Goal: Check status: Check status

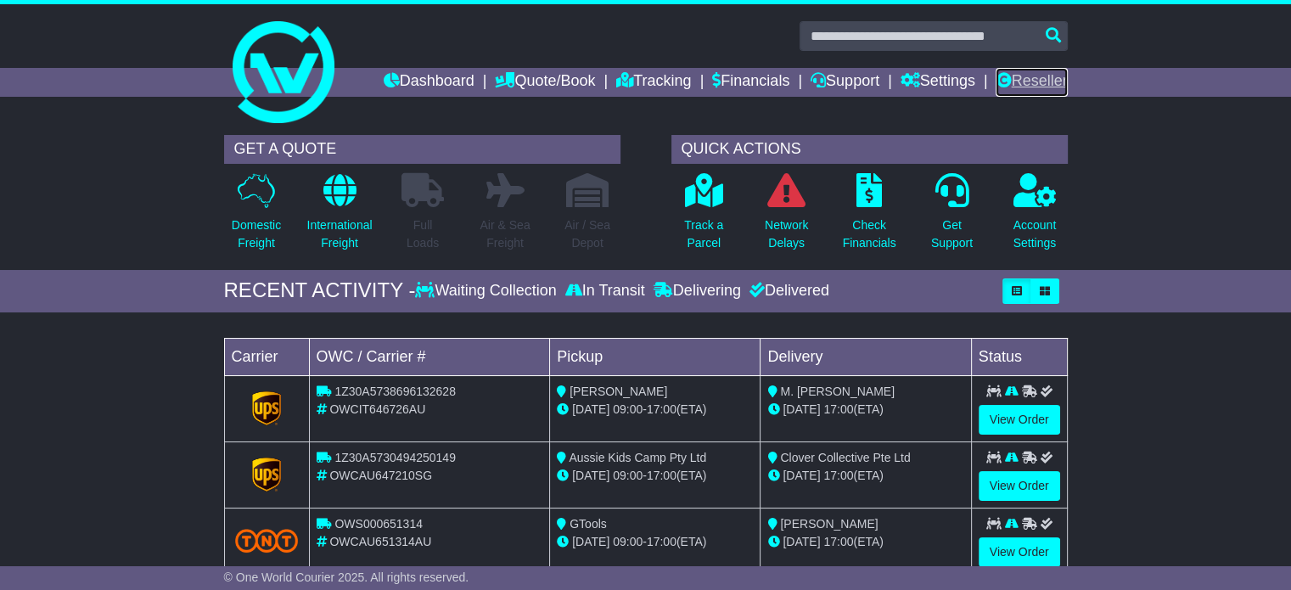
click at [1014, 81] on link "Reseller" at bounding box center [1031, 82] width 71 height 29
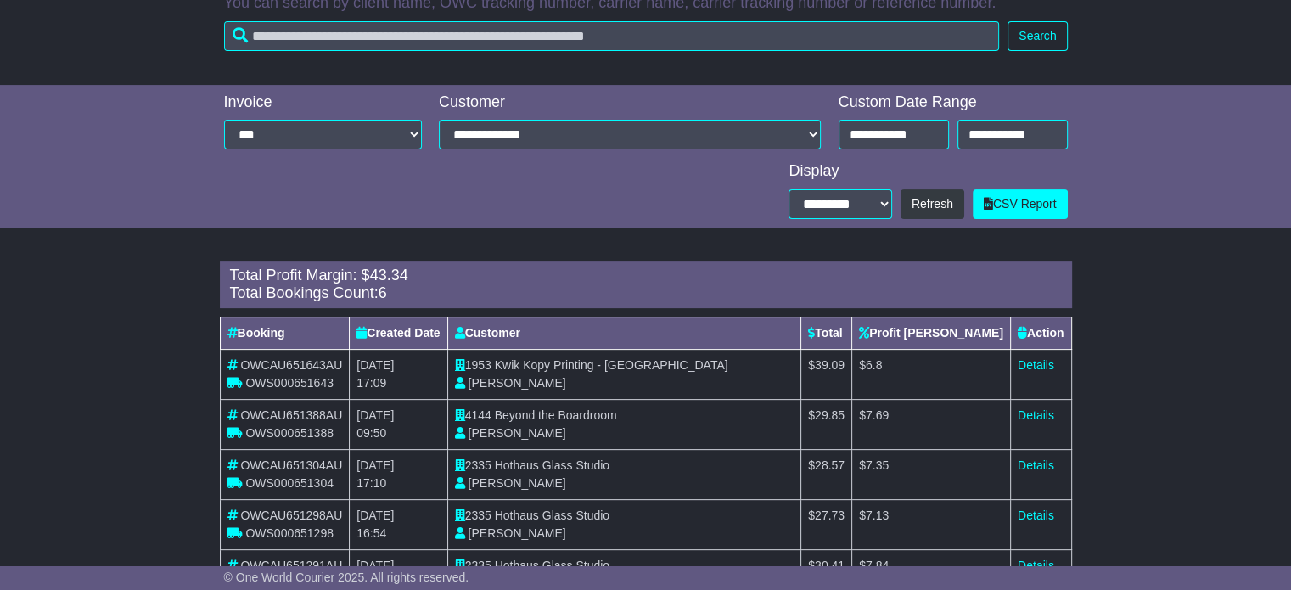
scroll to position [227, 0]
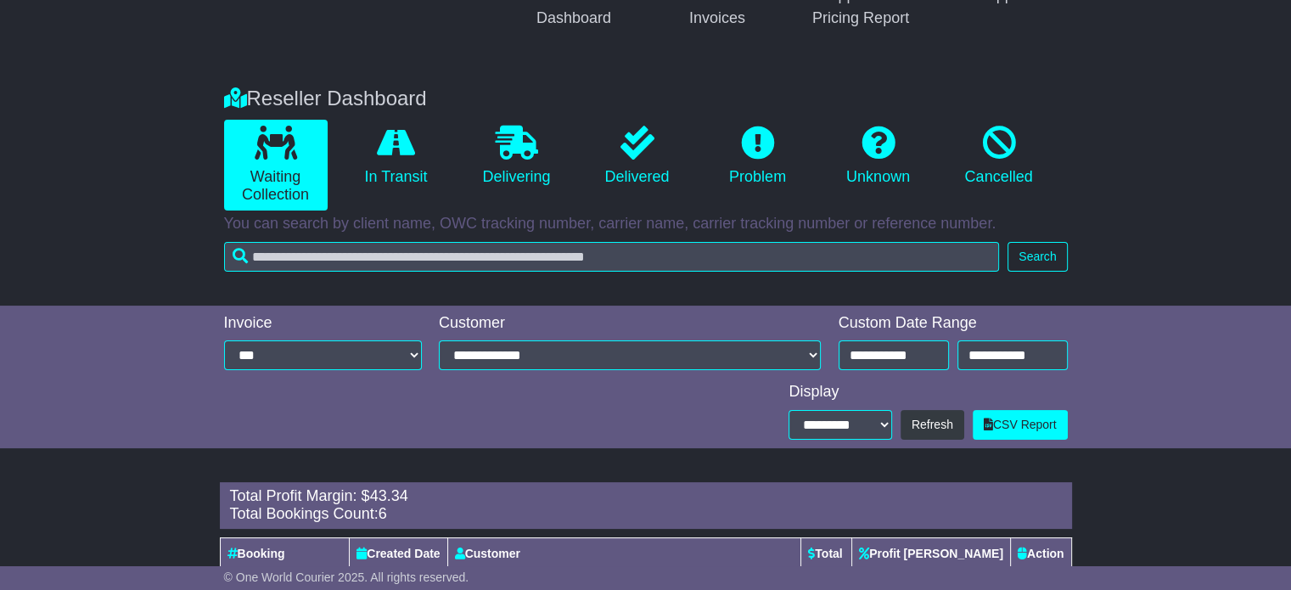
click at [881, 379] on div "**********" at bounding box center [646, 406] width 861 height 65
click at [889, 366] on input "**********" at bounding box center [894, 355] width 110 height 30
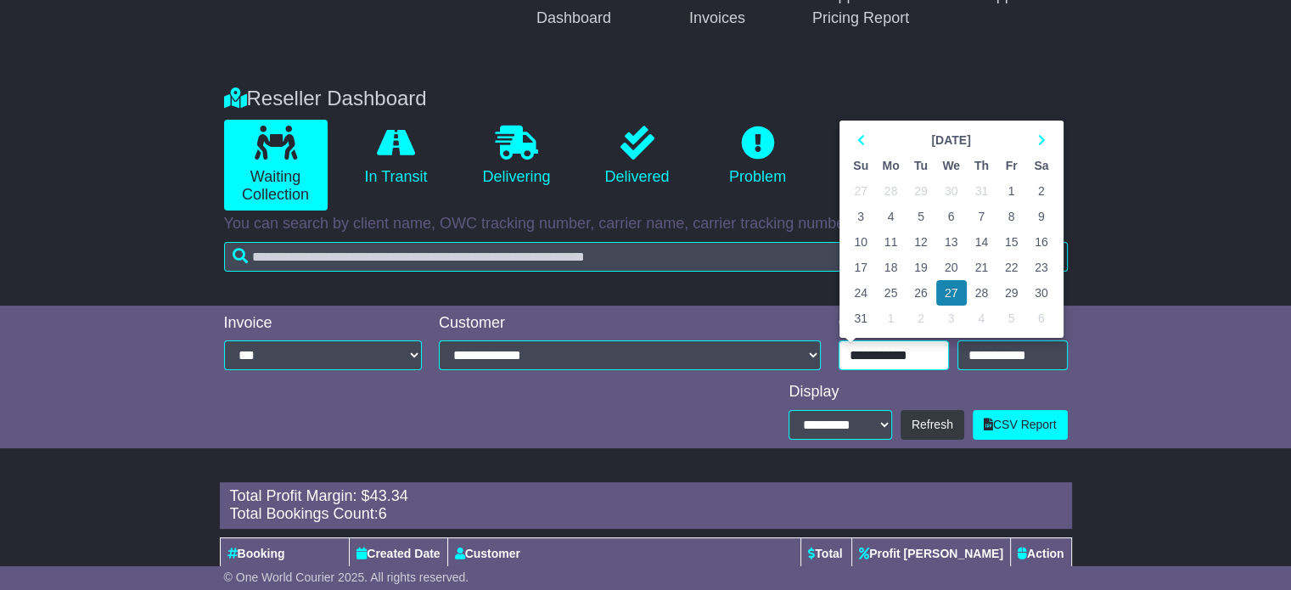
click at [1039, 126] on div "[DATE] Su Mo Tu We Th Fr Sa 27 28 29 30 31 1 2 3 4 5 6 7 8 9 10 11 12 13 14 15 …" at bounding box center [951, 229] width 217 height 210
click at [1038, 141] on icon at bounding box center [1041, 140] width 8 height 12
click at [1014, 262] on td "26" at bounding box center [1011, 267] width 30 height 25
type input "**********"
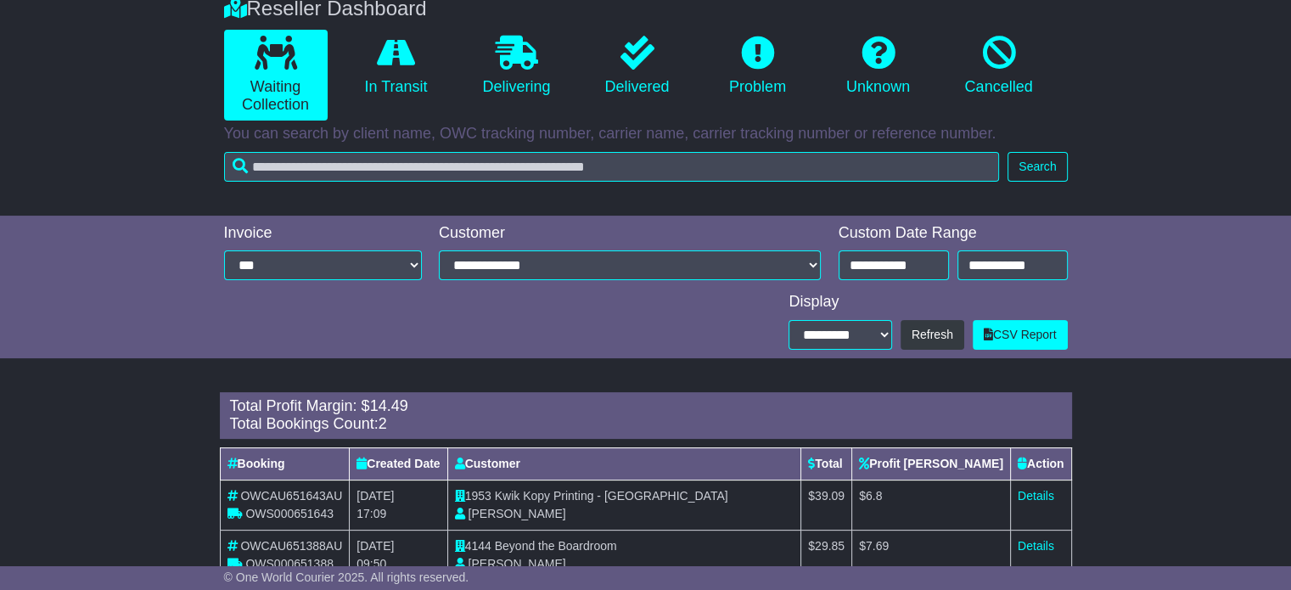
scroll to position [367, 0]
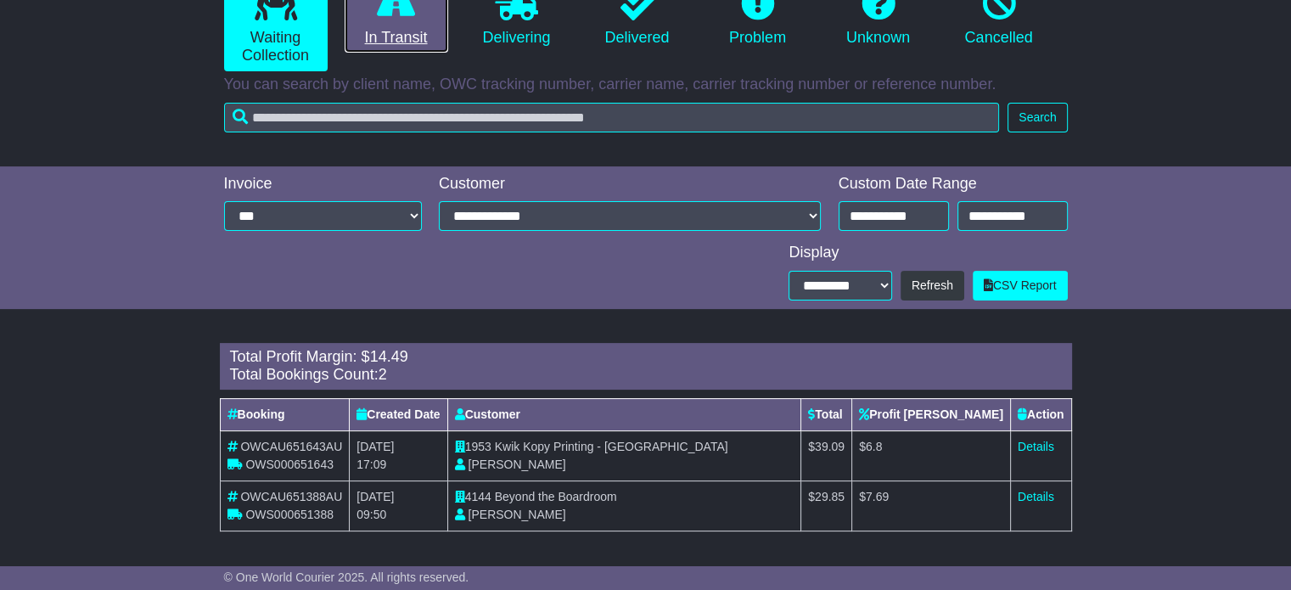
click at [377, 20] on link "In Transit" at bounding box center [397, 16] width 104 height 73
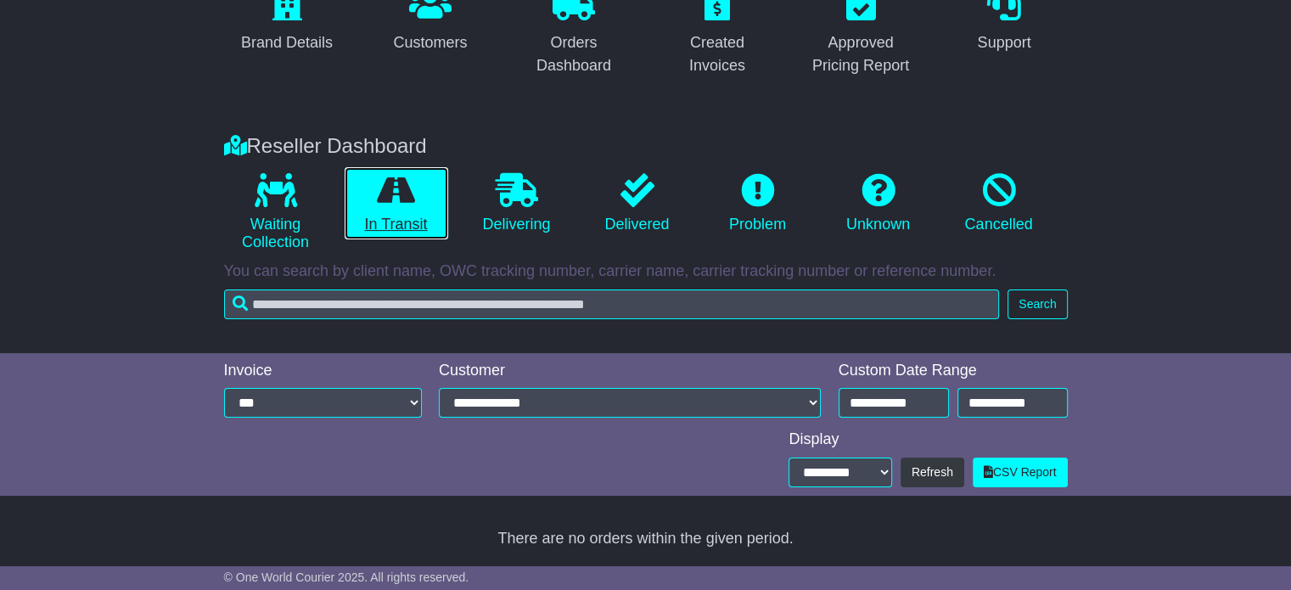
scroll to position [180, 0]
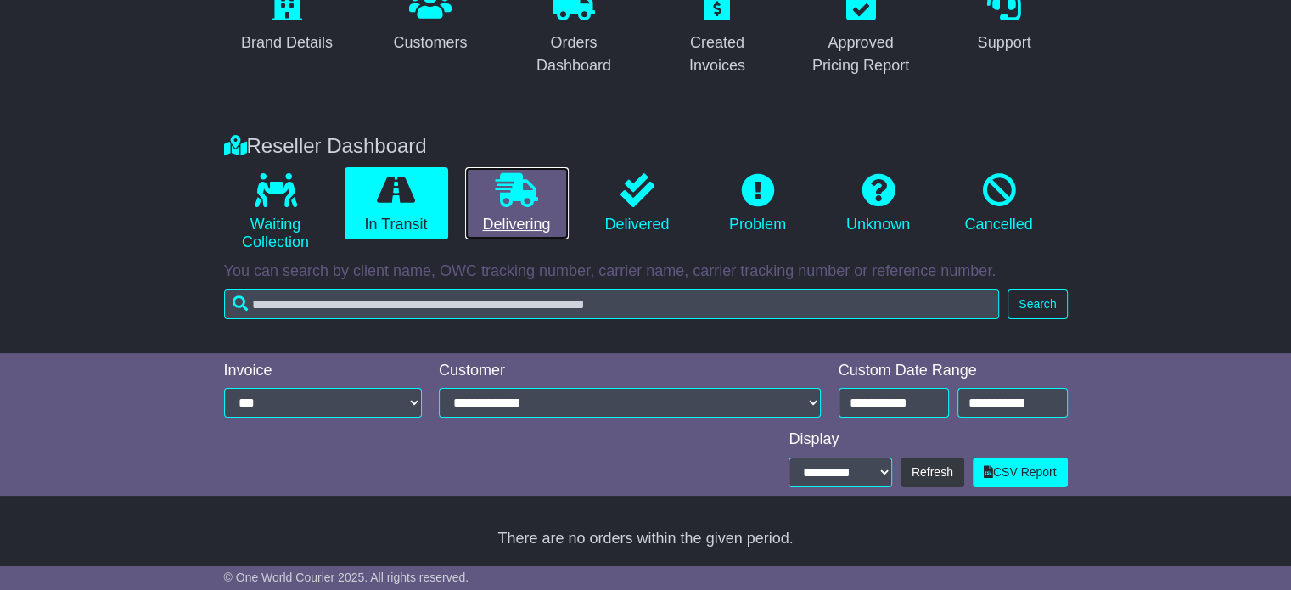
click at [522, 221] on link "Delivering" at bounding box center [517, 203] width 104 height 73
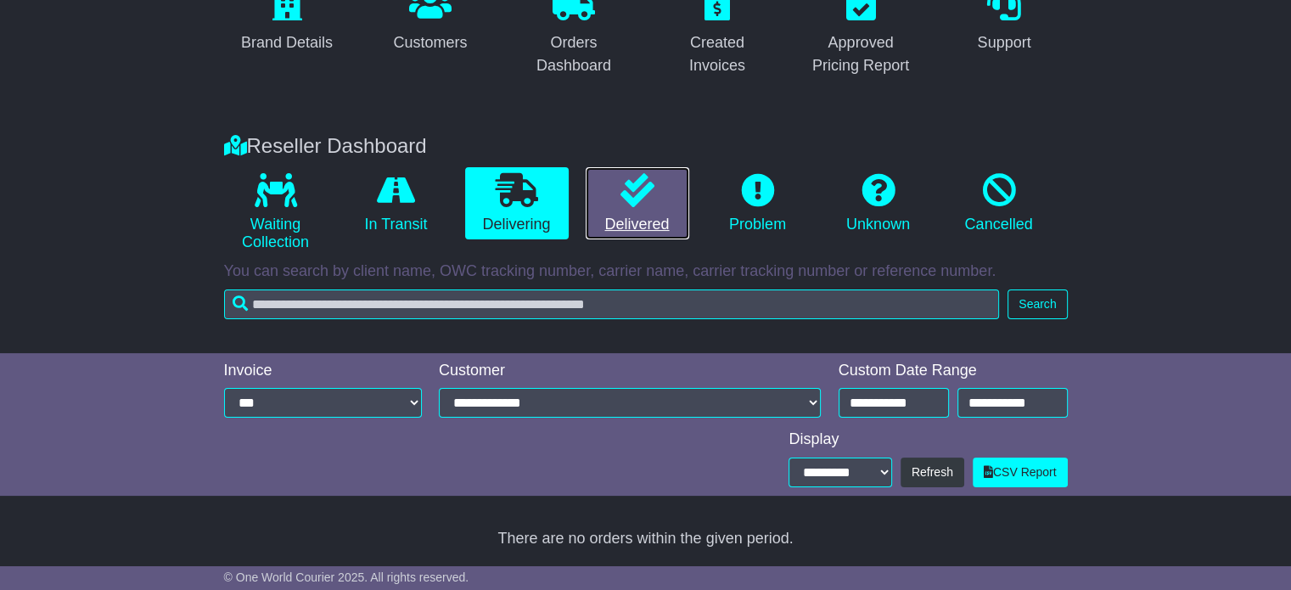
click at [658, 210] on link "Delivered" at bounding box center [638, 203] width 104 height 73
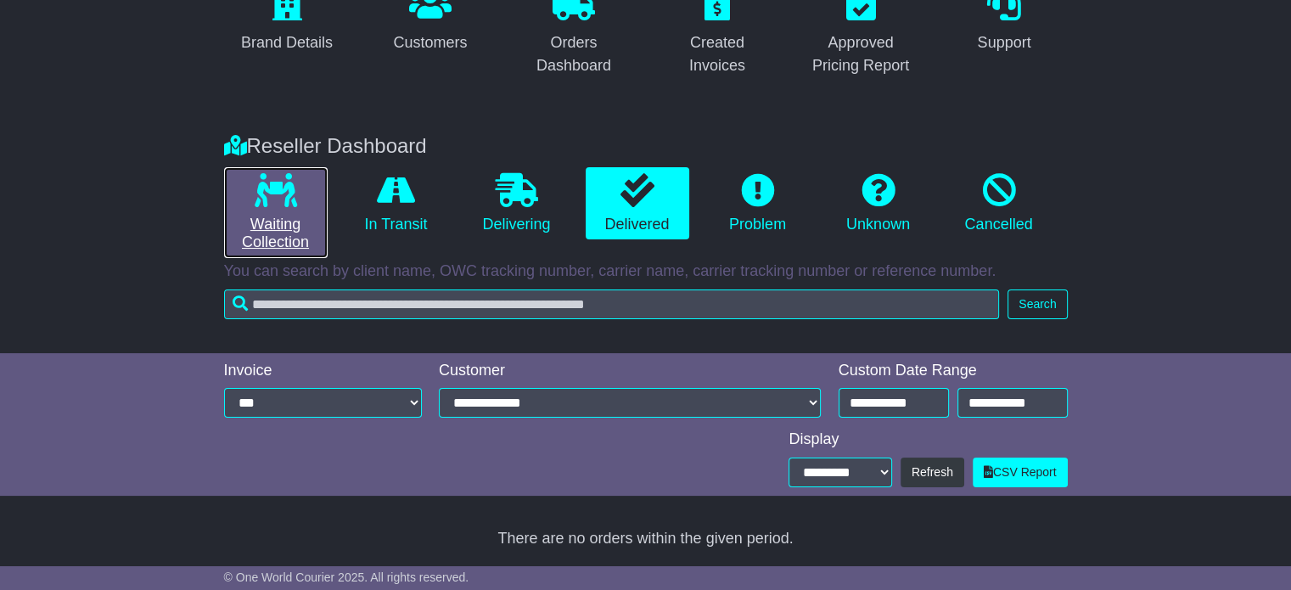
click at [281, 236] on link "Waiting Collection" at bounding box center [276, 212] width 104 height 91
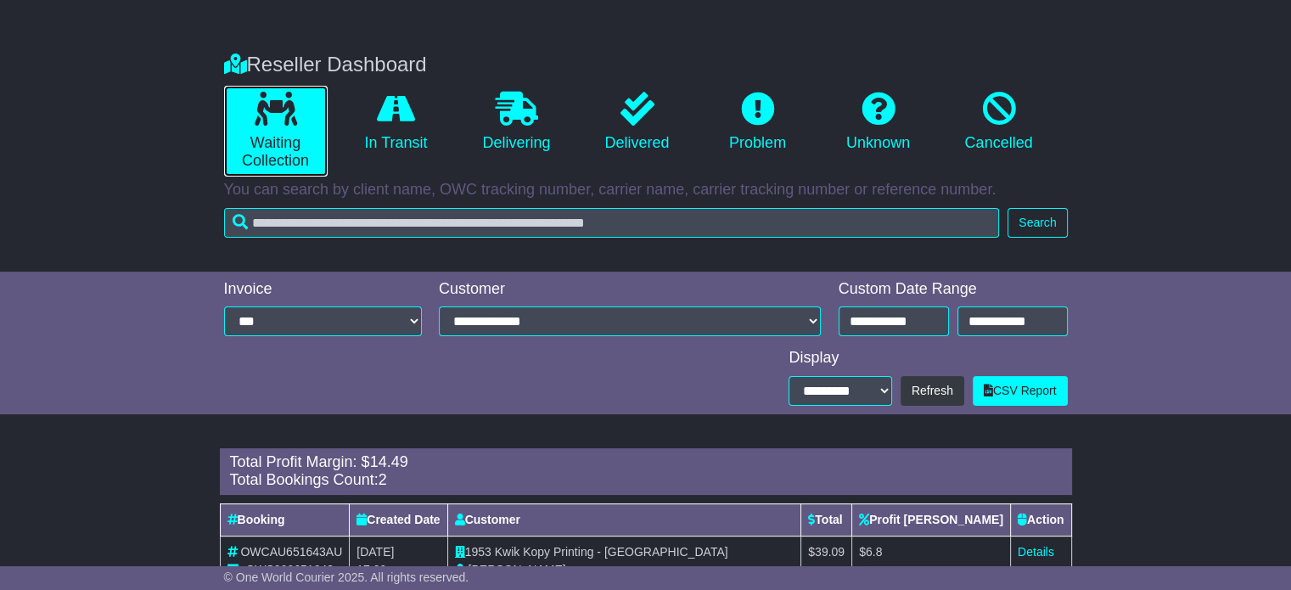
scroll to position [367, 0]
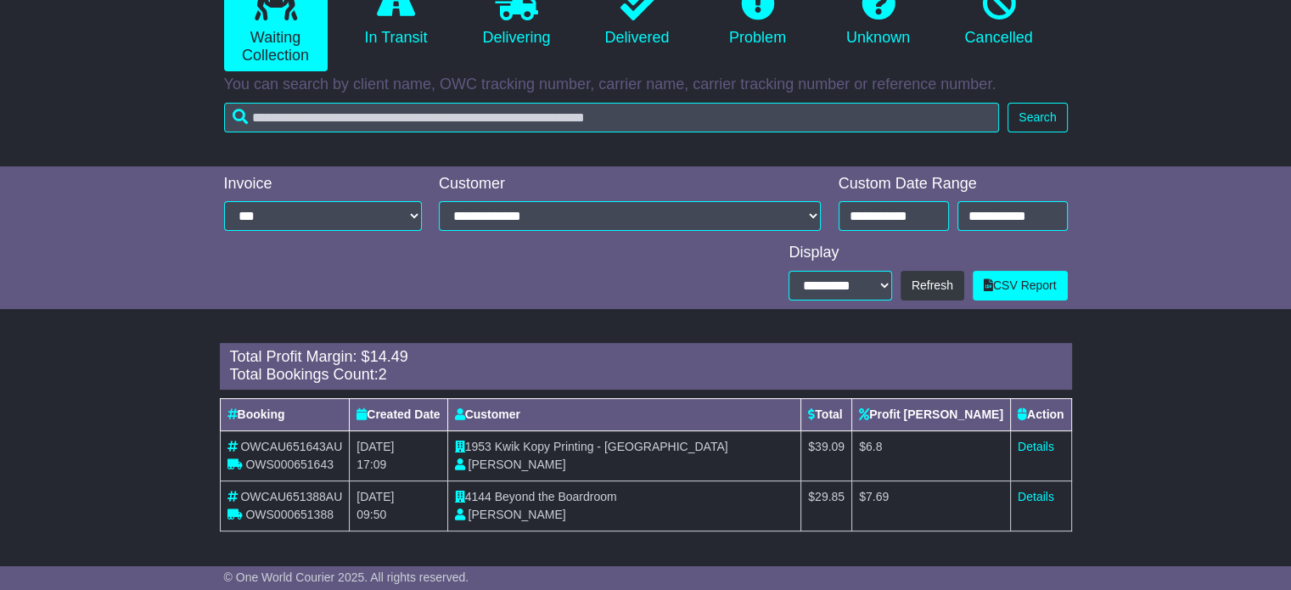
click at [289, 456] on div "OWS000651643" at bounding box center [284, 465] width 115 height 18
copy span "OWS000651643"
click at [603, 451] on span "Kwik Kopy Printing - Perth CBD" at bounding box center [611, 447] width 233 height 14
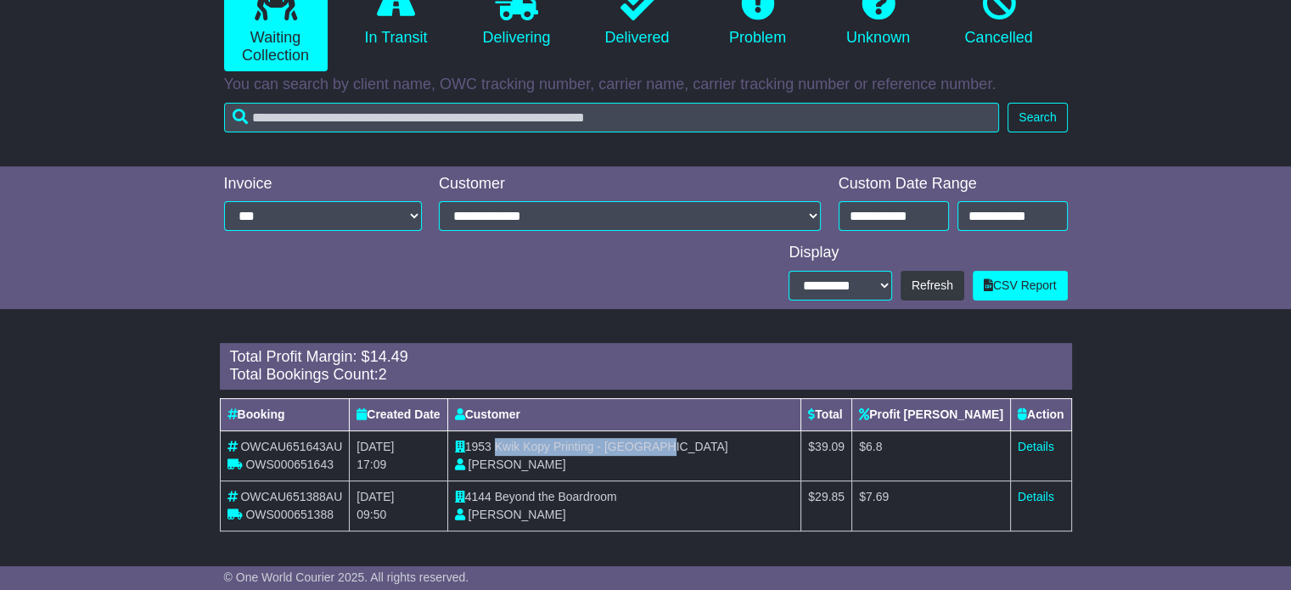
drag, startPoint x: 682, startPoint y: 447, endPoint x: 528, endPoint y: 447, distance: 154.5
click at [528, 447] on td "1953 Kwik Kopy Printing - Perth CBD Shahna Nixon" at bounding box center [624, 455] width 354 height 50
copy span "Kwik Kopy Printing - Perth CBD"
click at [1036, 444] on link "Details" at bounding box center [1036, 447] width 36 height 14
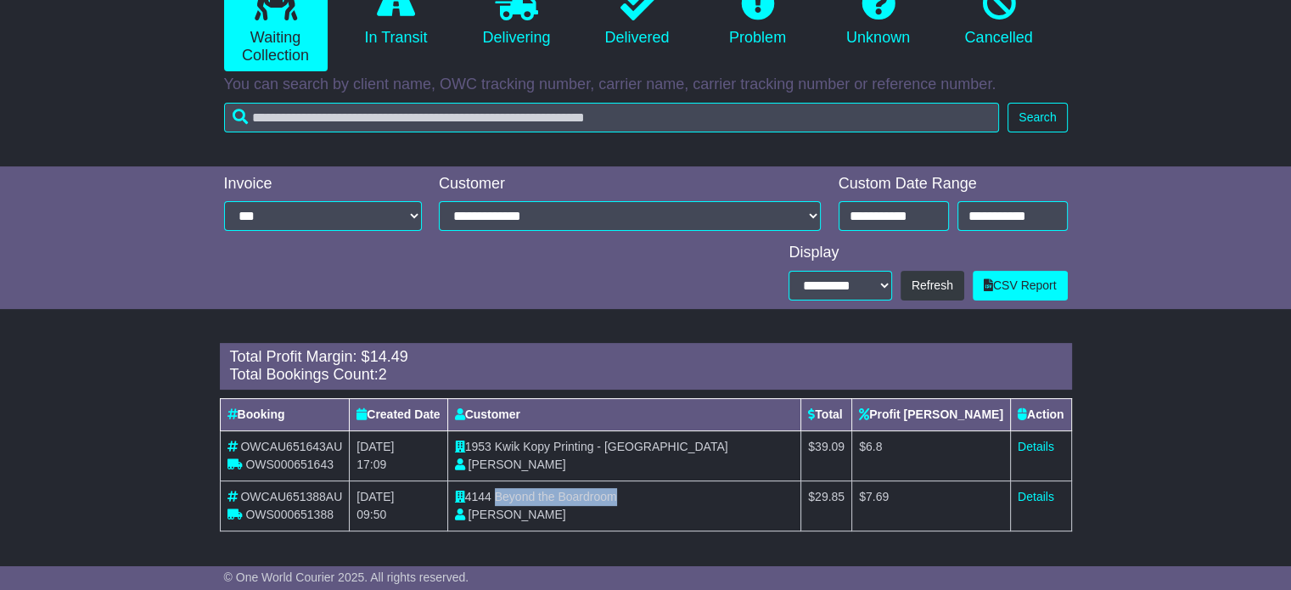
drag, startPoint x: 526, startPoint y: 495, endPoint x: 671, endPoint y: 495, distance: 145.1
click at [671, 495] on td "4144 Beyond the Boardroom Sophie Dean" at bounding box center [624, 505] width 354 height 50
copy span "Beyond the Boardroom"
click at [1049, 501] on link "Details" at bounding box center [1036, 497] width 36 height 14
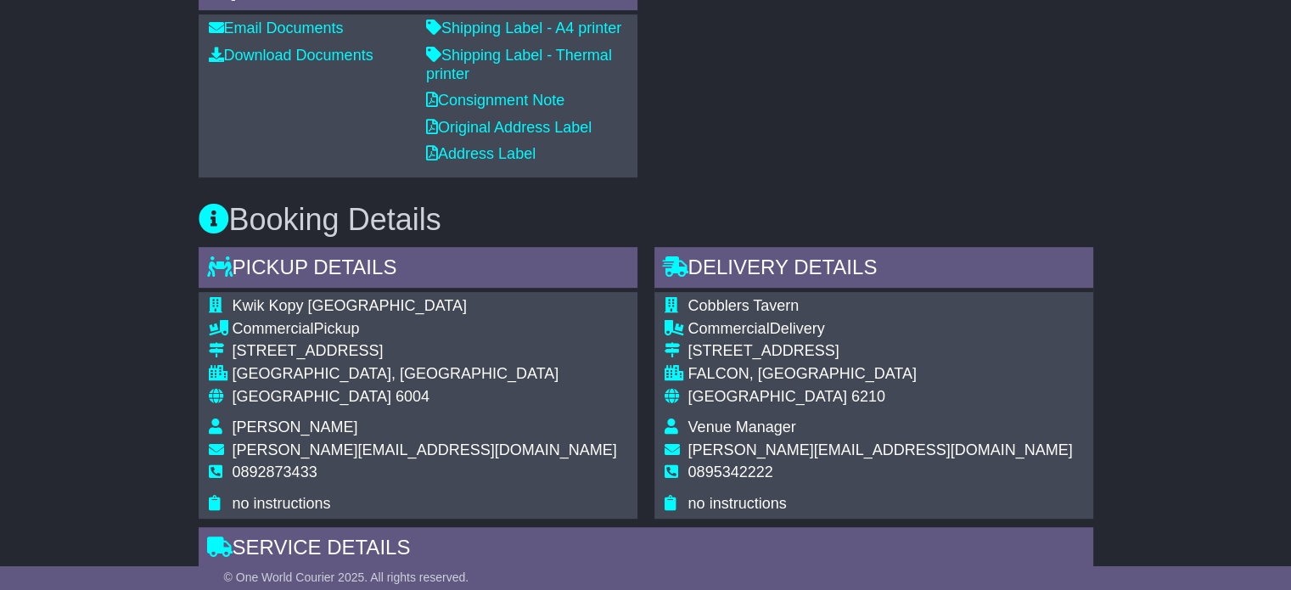
scroll to position [764, 0]
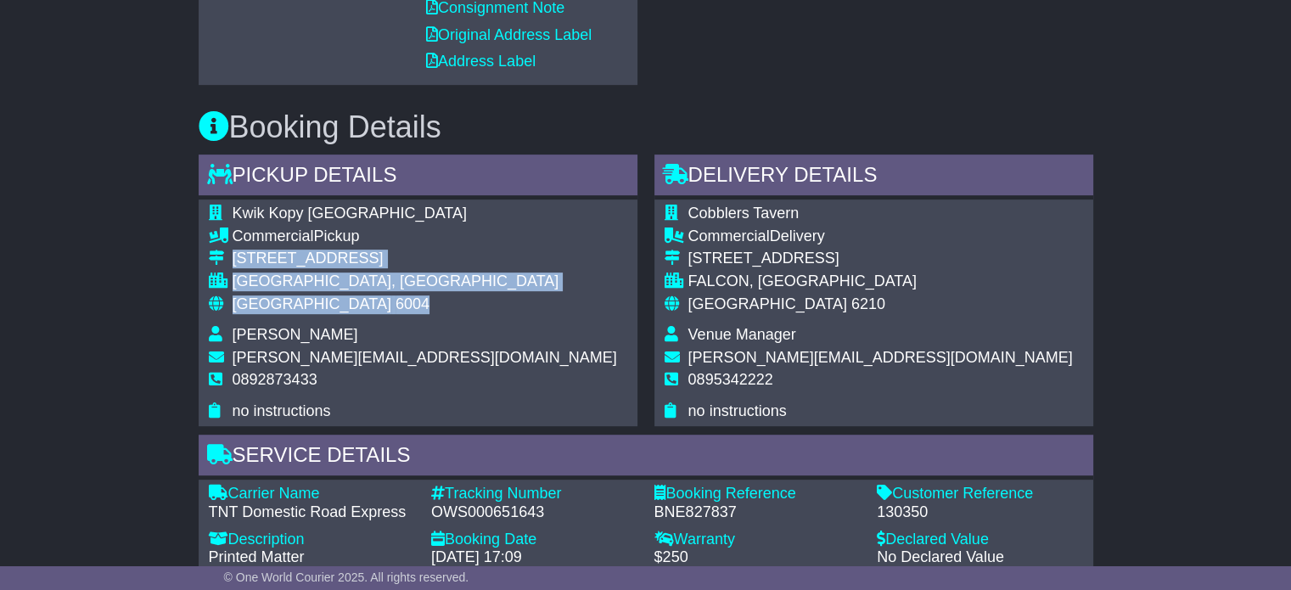
drag, startPoint x: 339, startPoint y: 302, endPoint x: 232, endPoint y: 254, distance: 118.1
click at [232, 254] on tbody "Kwik Kopy Perth Commercial Pickup 200 Adelaide Terrace EAST PERTH, WA Australia…" at bounding box center [413, 313] width 408 height 216
copy tbody "200 Adelaide Terrace EAST PERTH, WA Australia 6004"
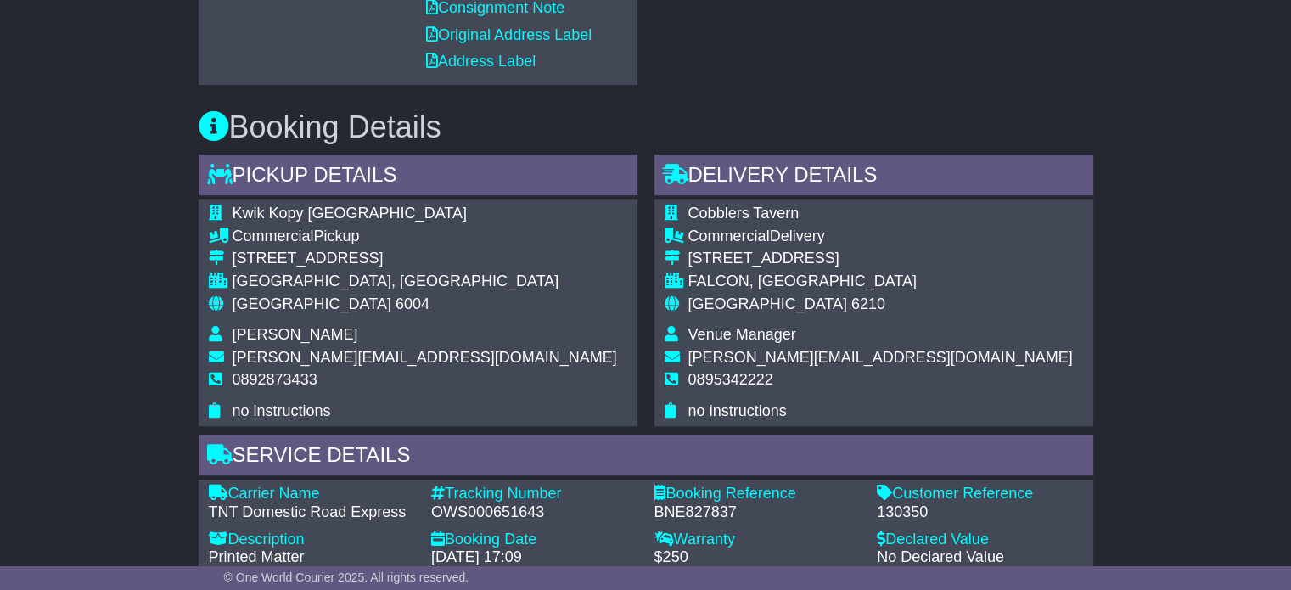
click at [293, 380] on span "0892873433" at bounding box center [275, 379] width 85 height 17
copy span "0892873433"
click at [473, 523] on div "Carrier Name - TNT Domestic Road Express Description - Printed Matter Tracking …" at bounding box center [645, 553] width 891 height 136
click at [483, 510] on div "OWS000651643" at bounding box center [534, 512] width 206 height 19
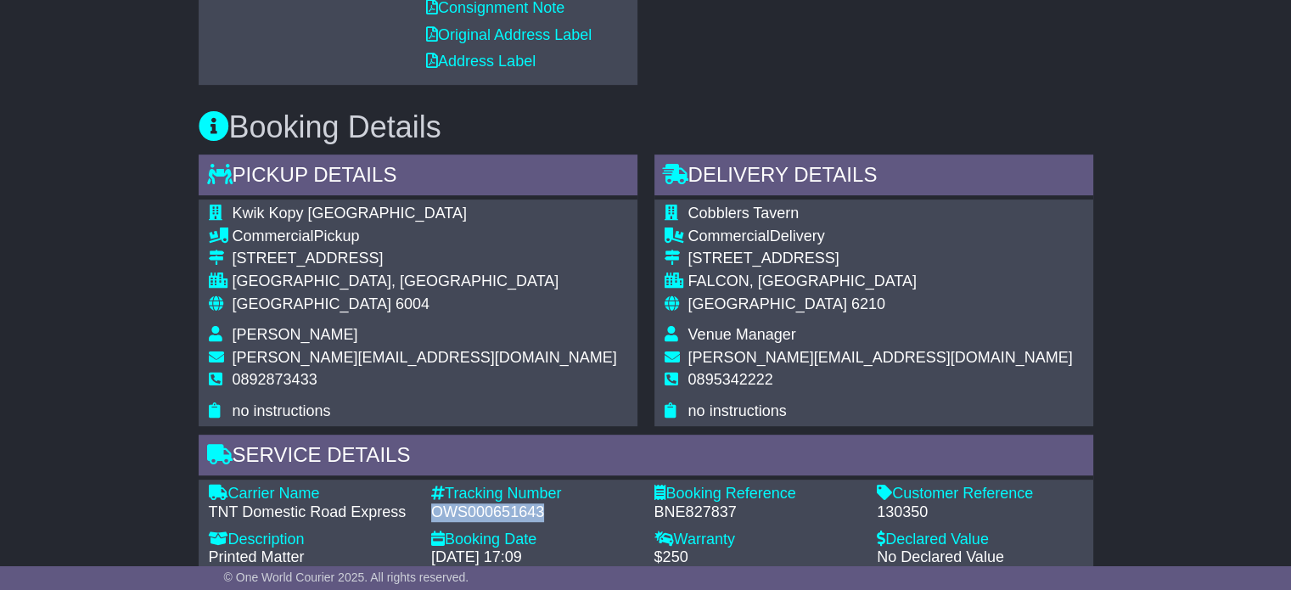
click at [483, 510] on div "OWS000651643" at bounding box center [534, 512] width 206 height 19
copy div "OWS000651643"
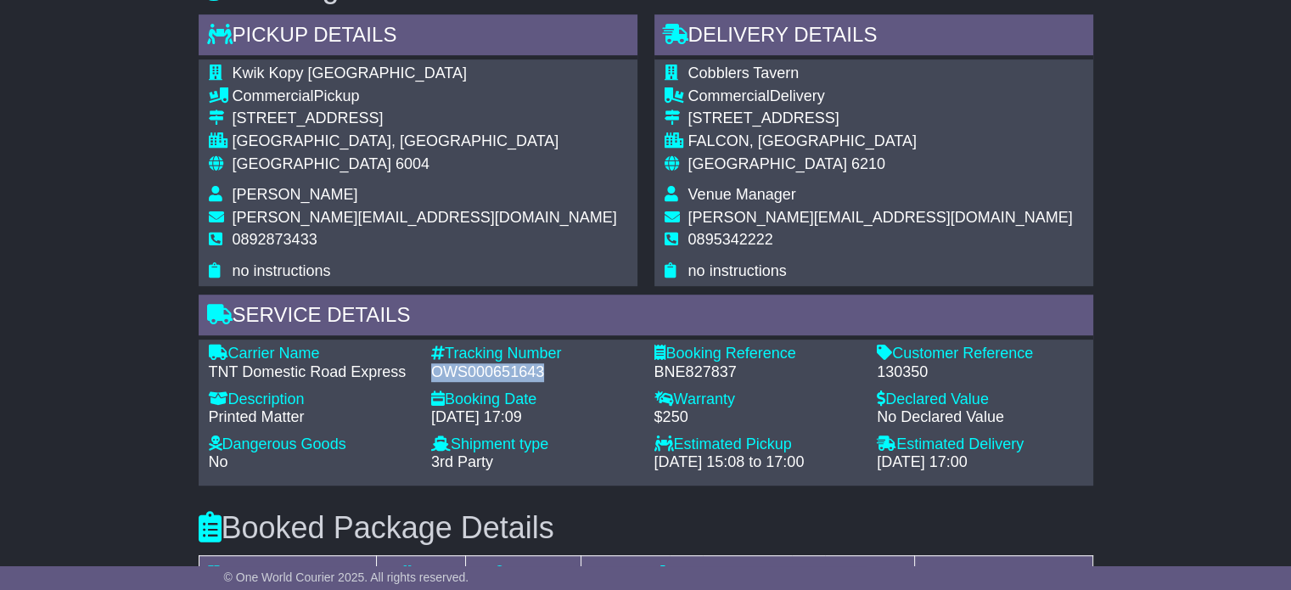
scroll to position [1103, 0]
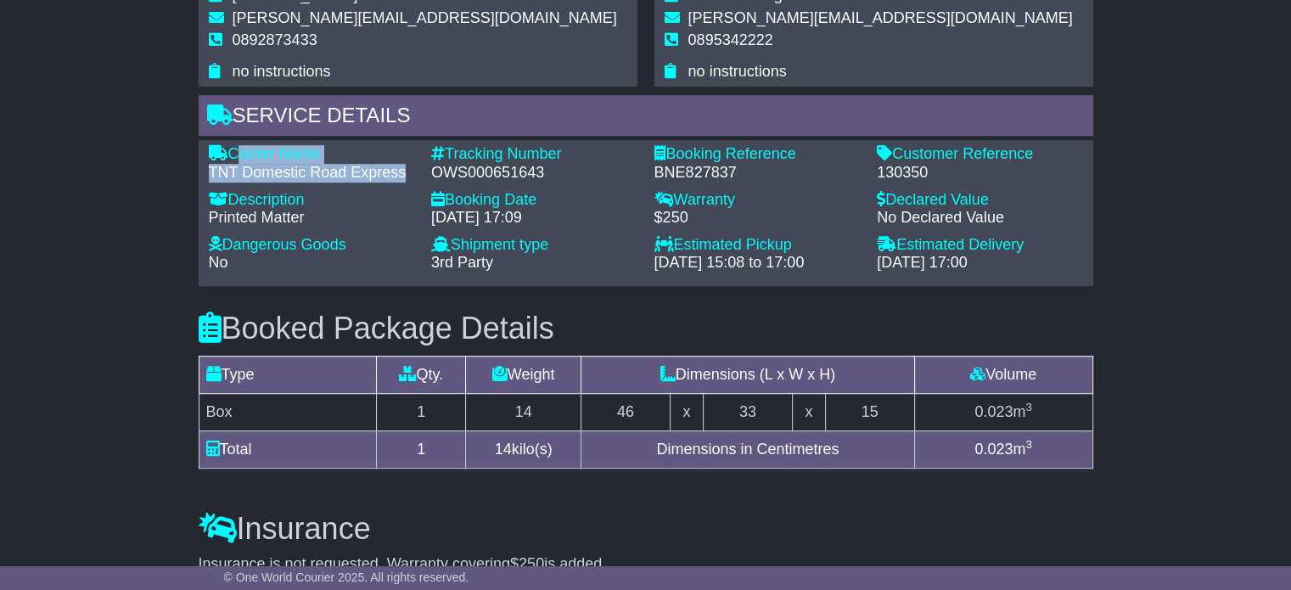
drag, startPoint x: 402, startPoint y: 174, endPoint x: 234, endPoint y: 150, distance: 169.7
click at [234, 150] on div "Carrier Name - TNT Domestic Road Express" at bounding box center [311, 163] width 223 height 36
copy div "Carrier Name - TNT Domestic Road Express"
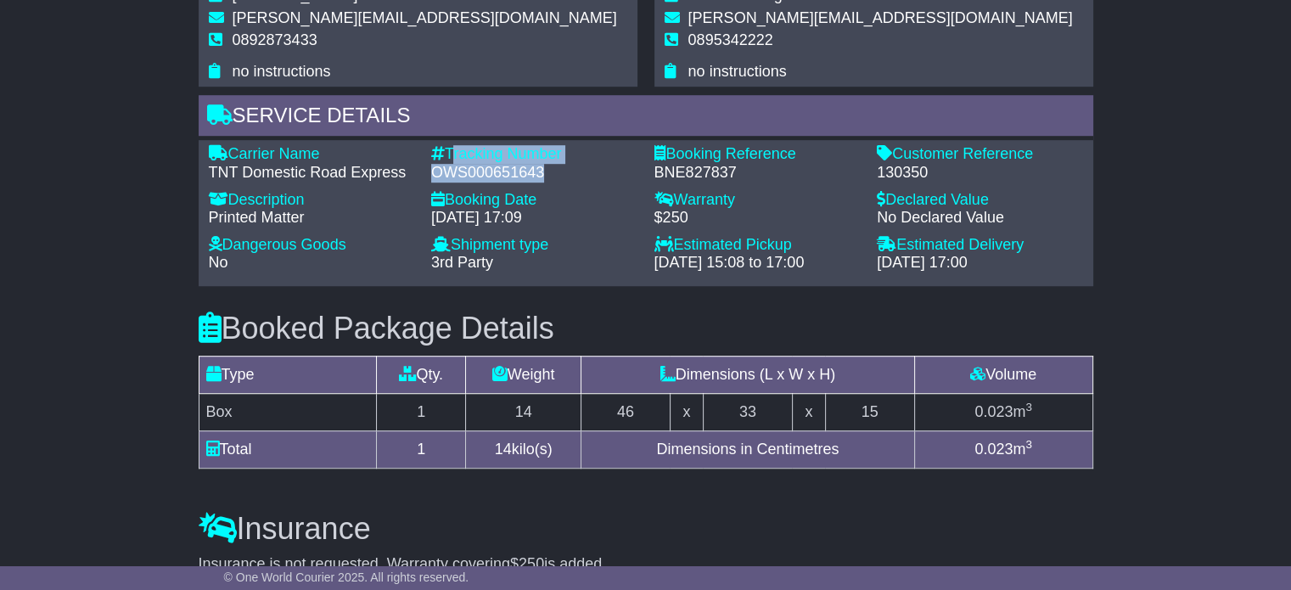
drag, startPoint x: 540, startPoint y: 169, endPoint x: 452, endPoint y: 148, distance: 90.8
click at [452, 148] on div "Tracking Number - OWS000651643" at bounding box center [534, 163] width 223 height 36
copy div "Tracking Number - OWS000651643"
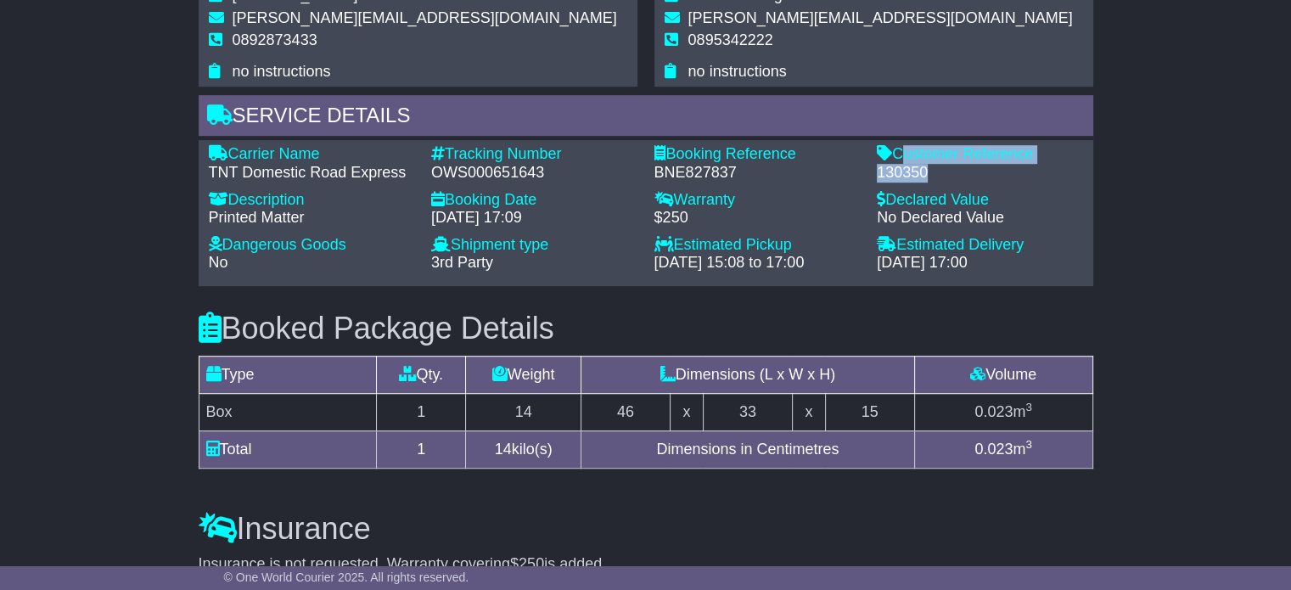
drag, startPoint x: 946, startPoint y: 169, endPoint x: 897, endPoint y: 148, distance: 53.6
click at [897, 148] on div "Customer Reference - 130350" at bounding box center [979, 163] width 223 height 36
copy div "Customer Reference - 130350"
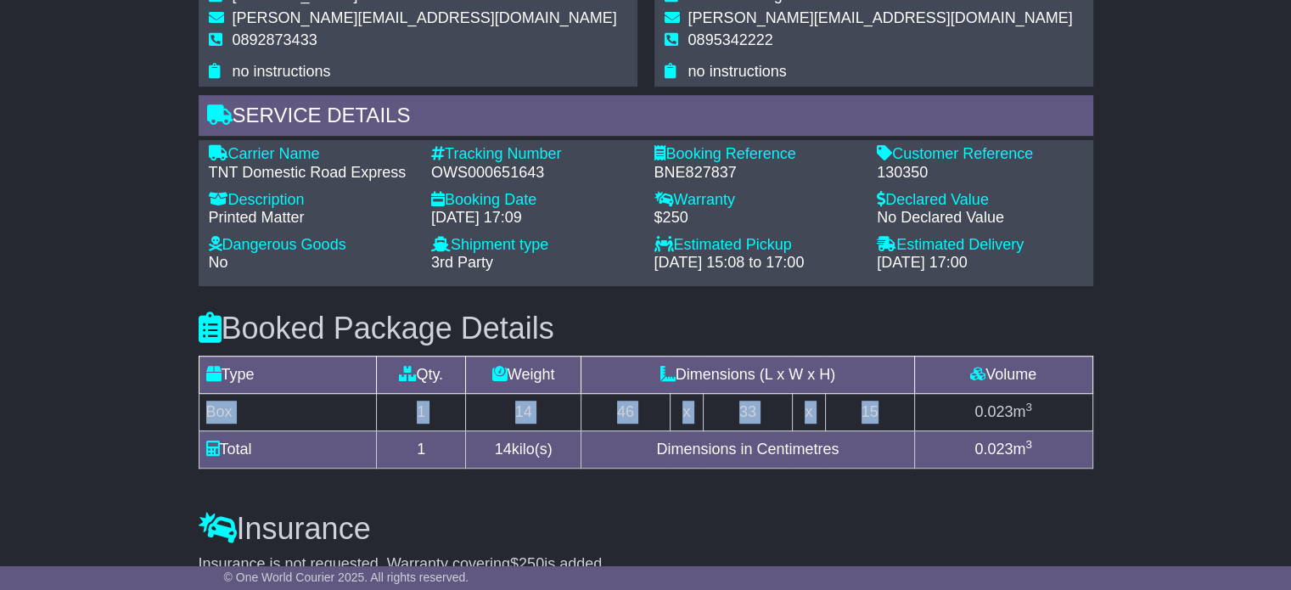
drag, startPoint x: 887, startPoint y: 407, endPoint x: 200, endPoint y: 416, distance: 686.7
click at [200, 416] on tr "Box 1 14 46 x 33 x 15 0.023 m 3" at bounding box center [646, 411] width 894 height 37
copy tr "Box 1 14 46 x 33 x 15"
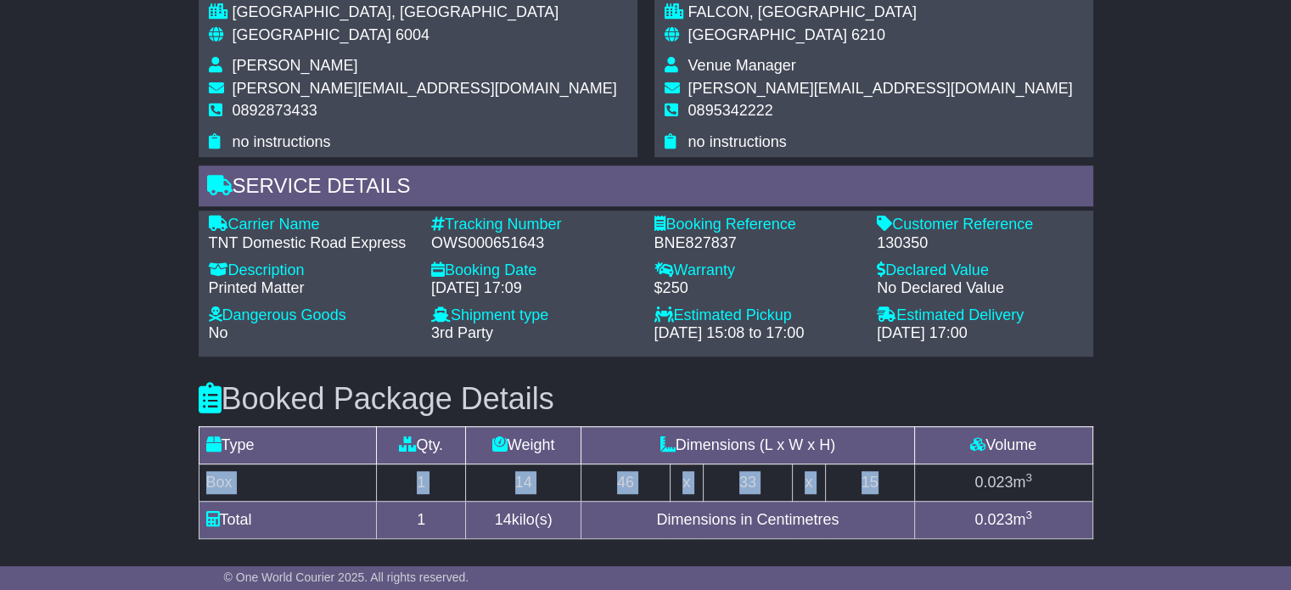
scroll to position [934, 0]
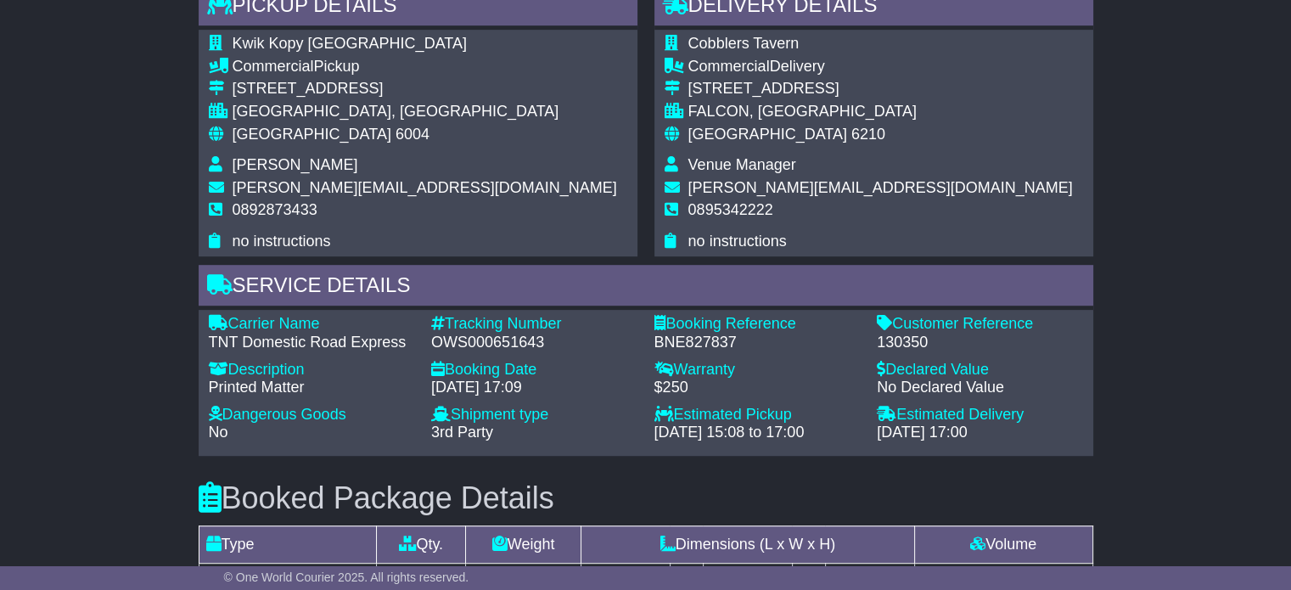
click at [742, 163] on span "Venue Manager" at bounding box center [742, 164] width 108 height 17
copy tbody "Venue Manager"
click at [703, 210] on span "0895342222" at bounding box center [730, 209] width 85 height 17
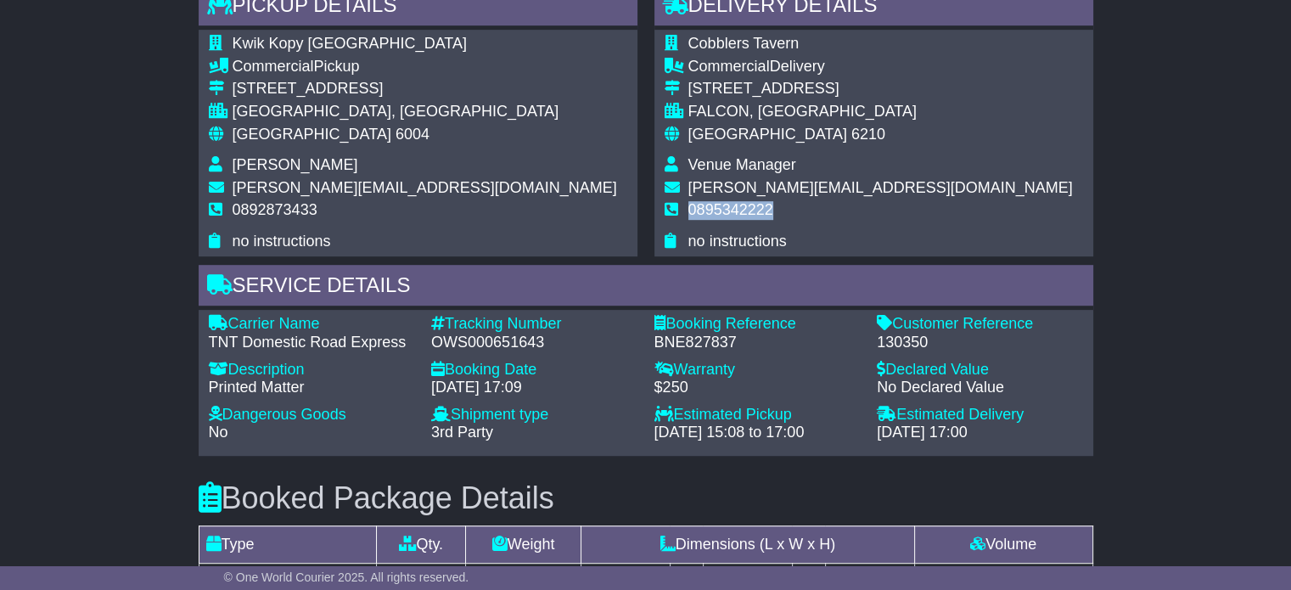
click at [704, 210] on span "0895342222" at bounding box center [730, 209] width 85 height 17
copy tbody "0895342222"
click at [278, 132] on span "Australia" at bounding box center [312, 134] width 159 height 17
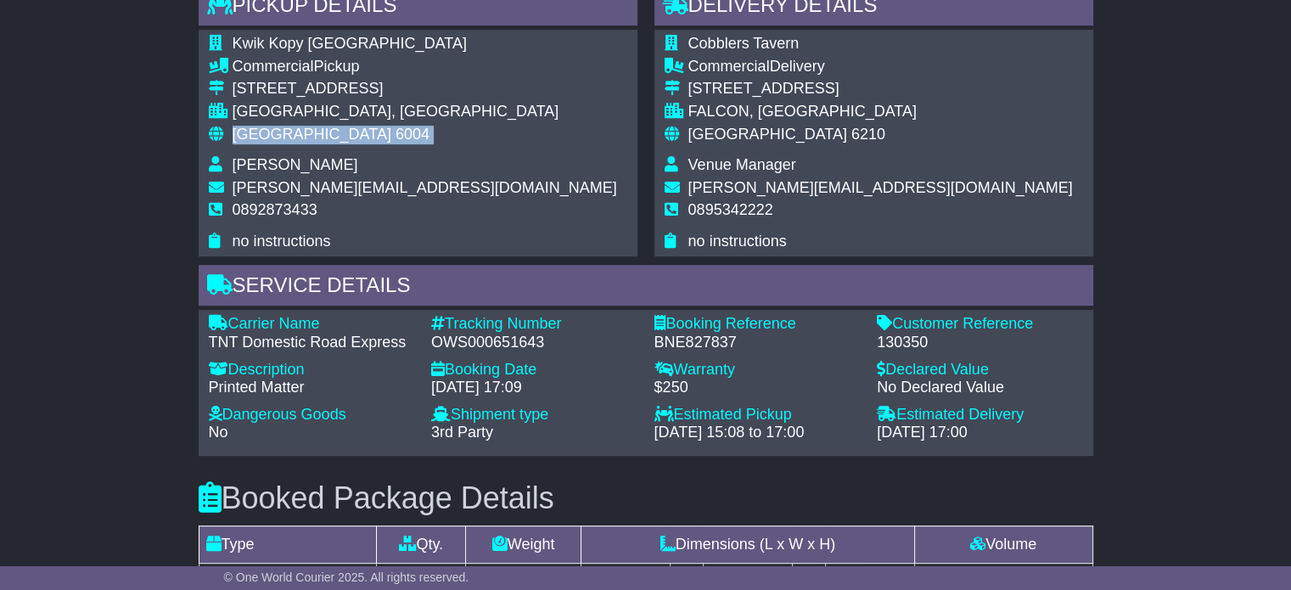
click at [278, 132] on span "Australia" at bounding box center [312, 134] width 159 height 17
copy tbody "Australia 6004"
click at [713, 129] on span "Australia" at bounding box center [767, 134] width 159 height 17
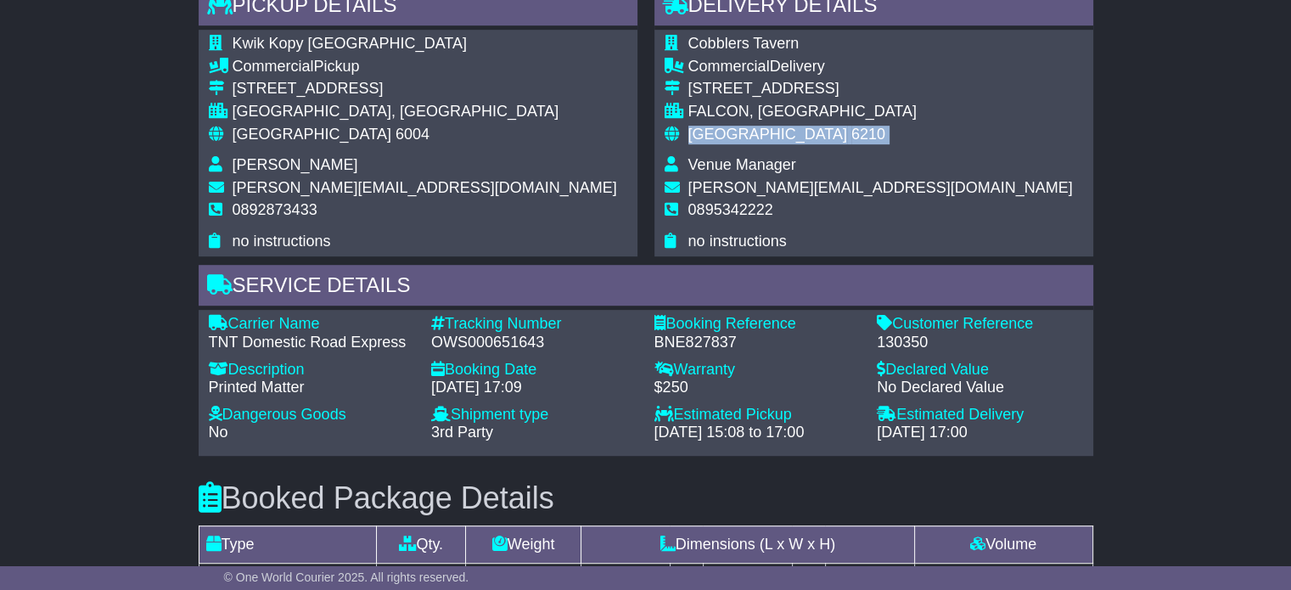
click at [713, 129] on span "Australia" at bounding box center [767, 134] width 159 height 17
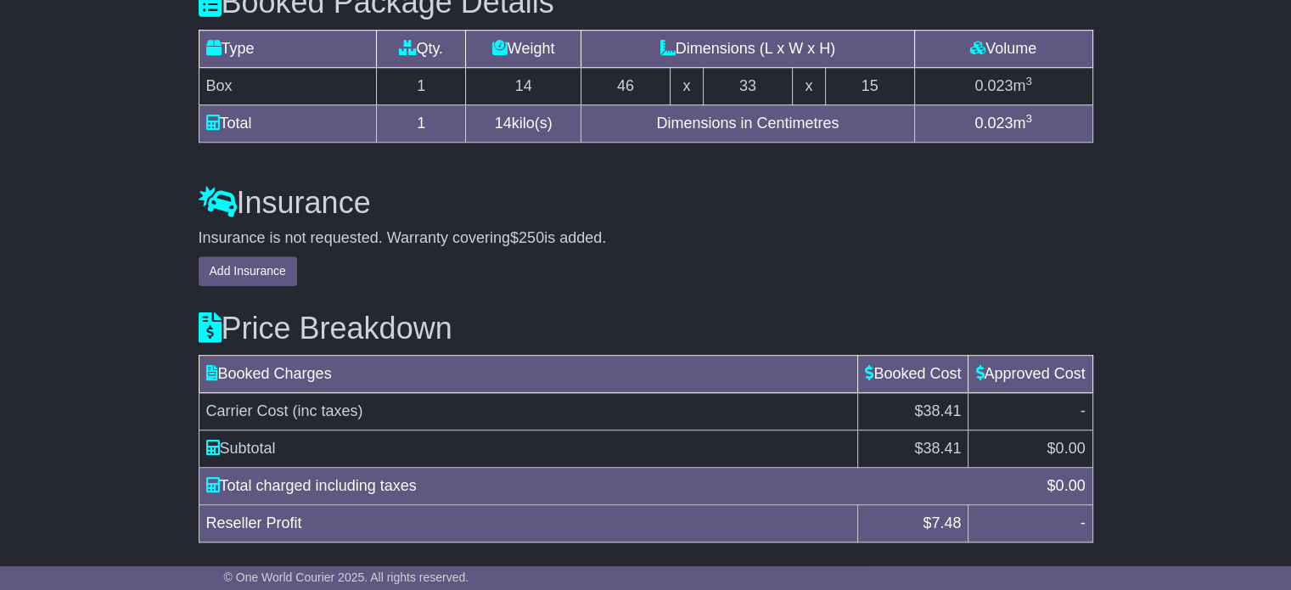
scroll to position [1476, 0]
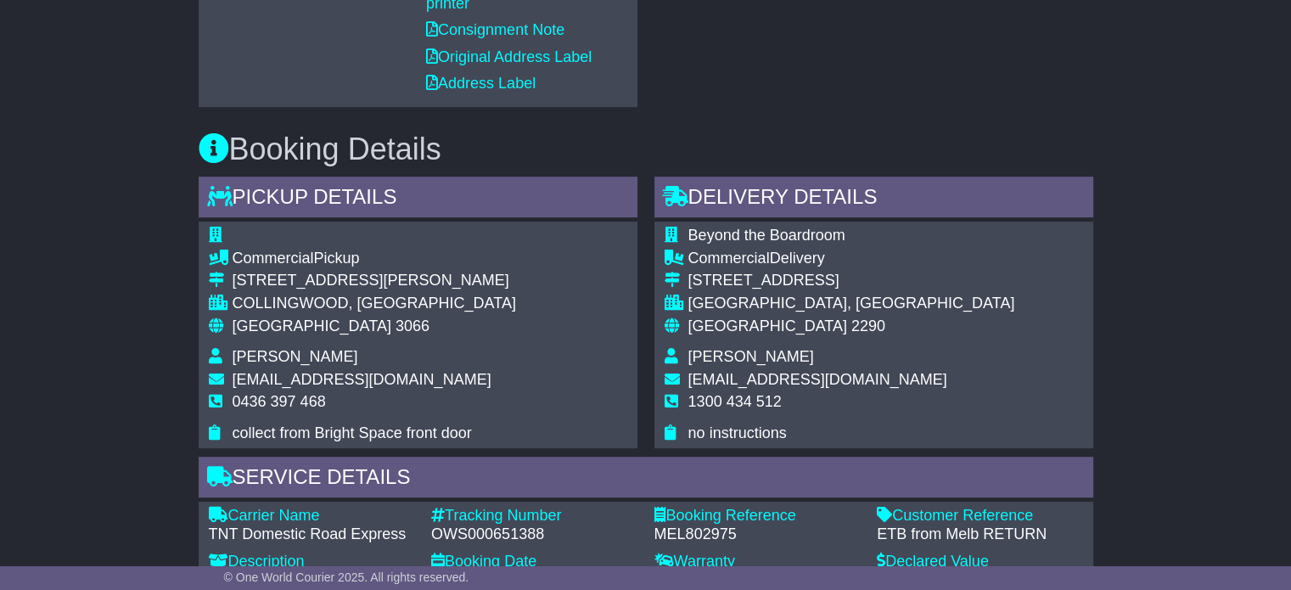
scroll to position [849, 0]
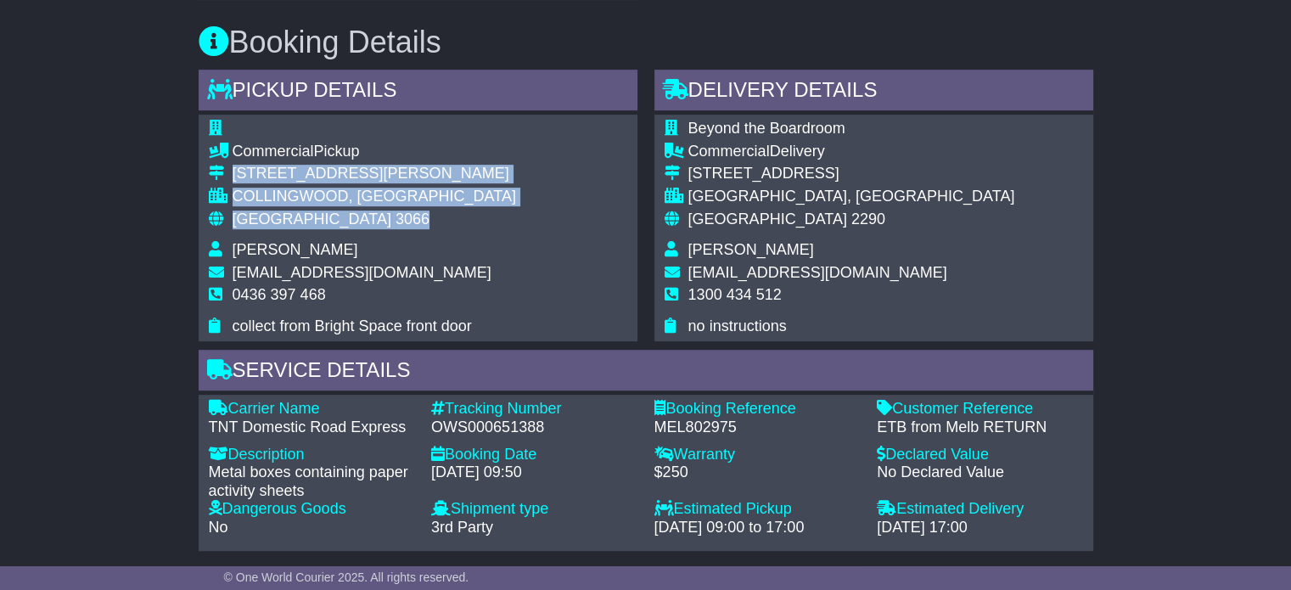
drag, startPoint x: 338, startPoint y: 219, endPoint x: 229, endPoint y: 183, distance: 114.3
click at [229, 183] on tbody "Commercial Pickup [STREET_ADDRESS][PERSON_NAME] [GEOGRAPHIC_DATA], [GEOGRAPHIC_…" at bounding box center [362, 228] width 307 height 216
copy tbody "[STREET_ADDRESS][PERSON_NAME]"
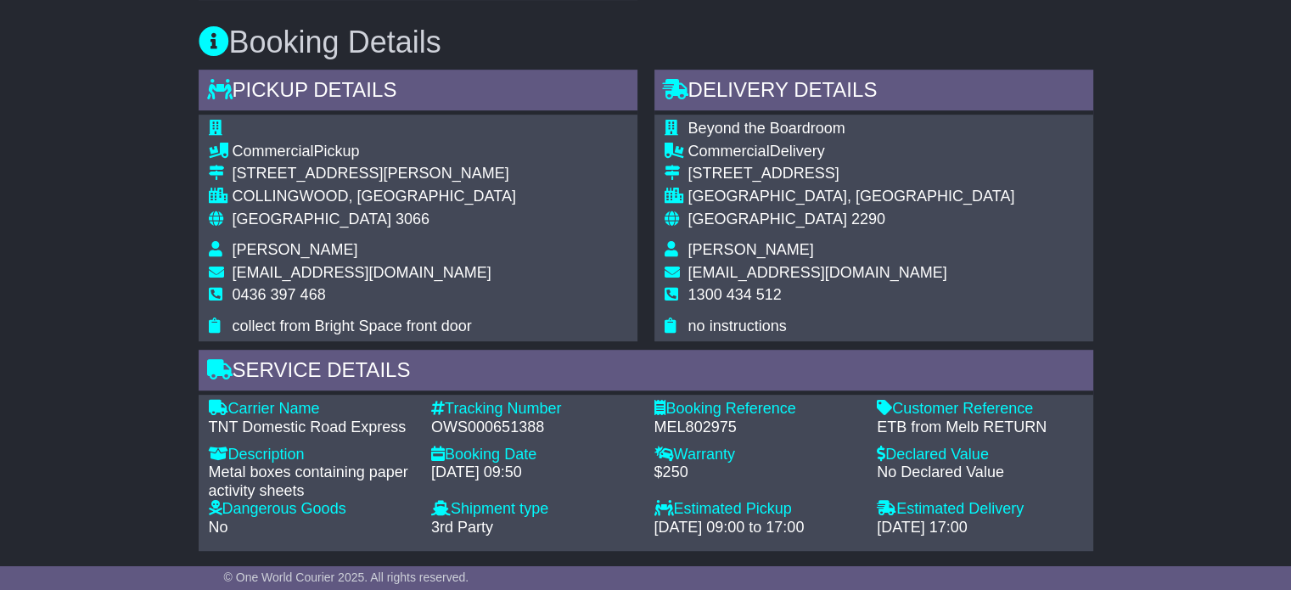
click at [295, 305] on td "0436 397 468" at bounding box center [374, 301] width 283 height 31
click at [298, 299] on span "0436 397 468" at bounding box center [279, 294] width 93 height 17
copy tbody "0436 397 468"
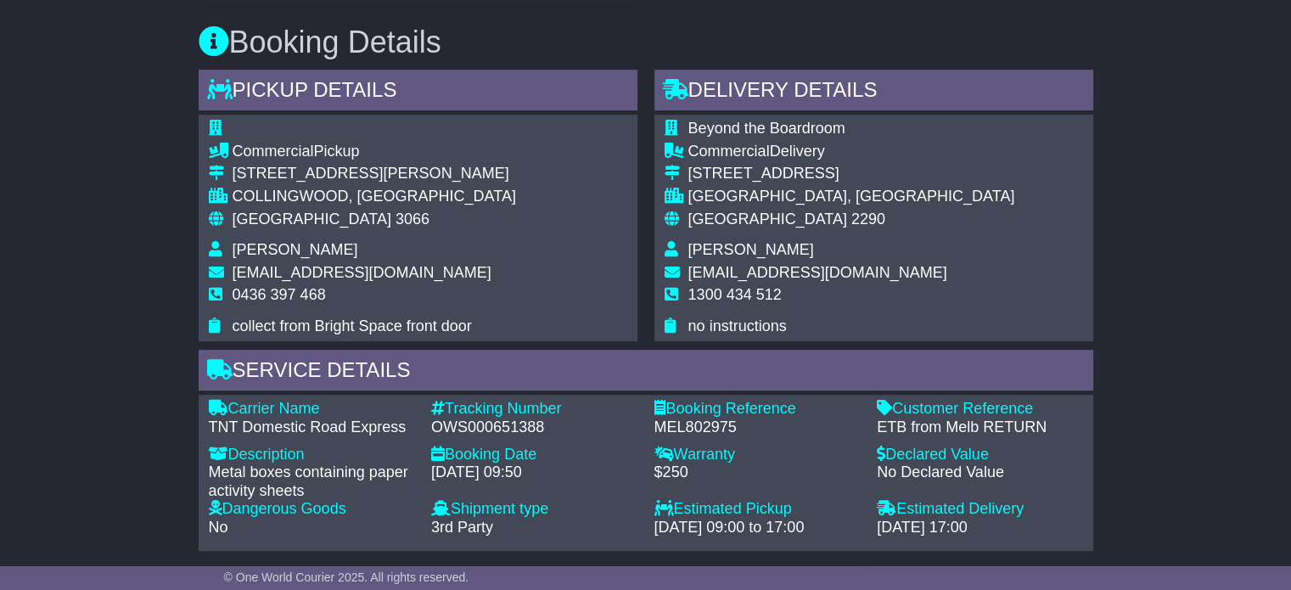
click at [492, 430] on div "OWS000651388" at bounding box center [534, 427] width 206 height 19
copy div "OWS000651388"
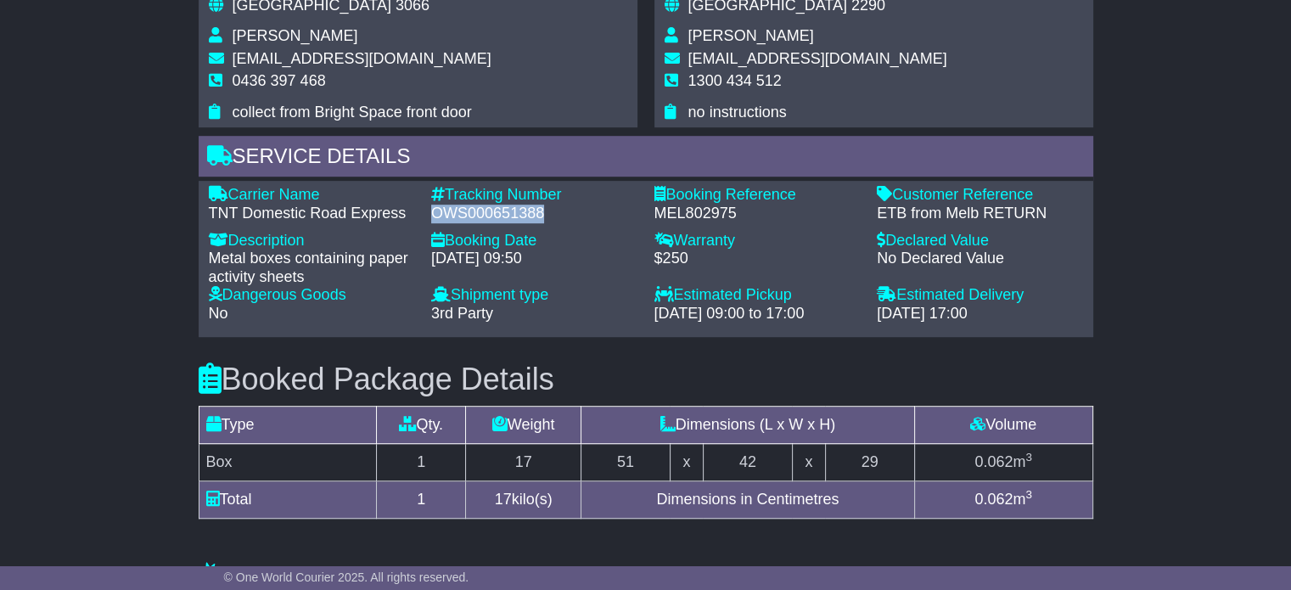
scroll to position [1103, 0]
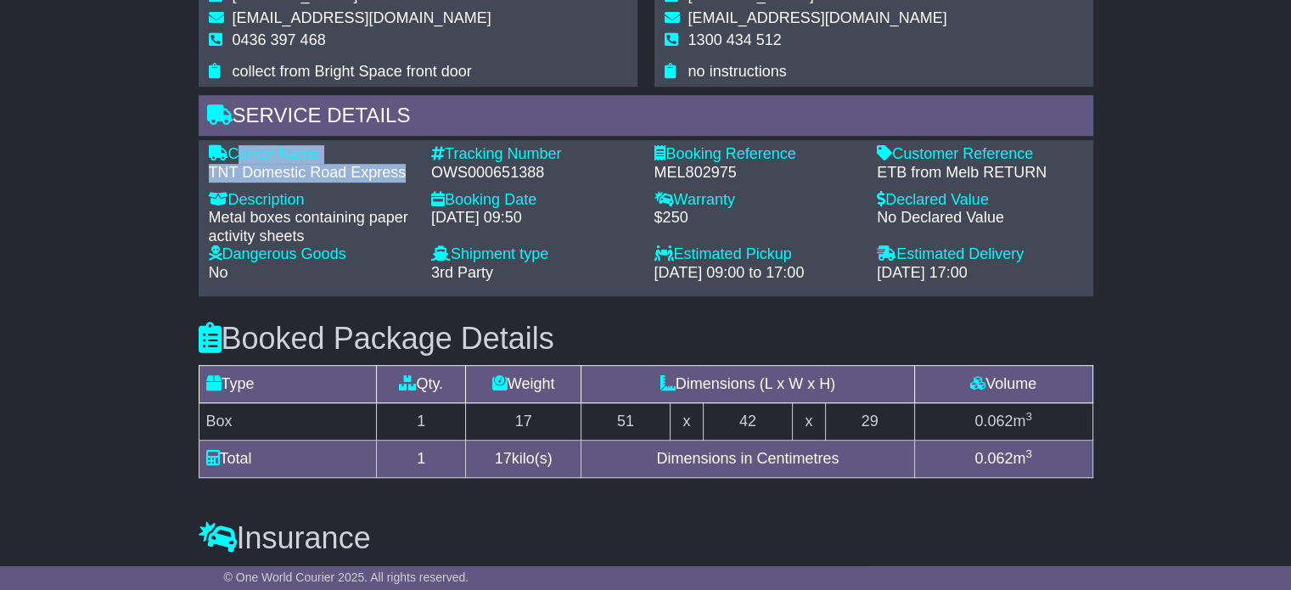
drag, startPoint x: 414, startPoint y: 172, endPoint x: 233, endPoint y: 153, distance: 181.8
click at [233, 153] on div "Carrier Name - TNT Domestic Road Express" at bounding box center [311, 163] width 223 height 36
copy div "Carrier Name - TNT Domestic Road Express"
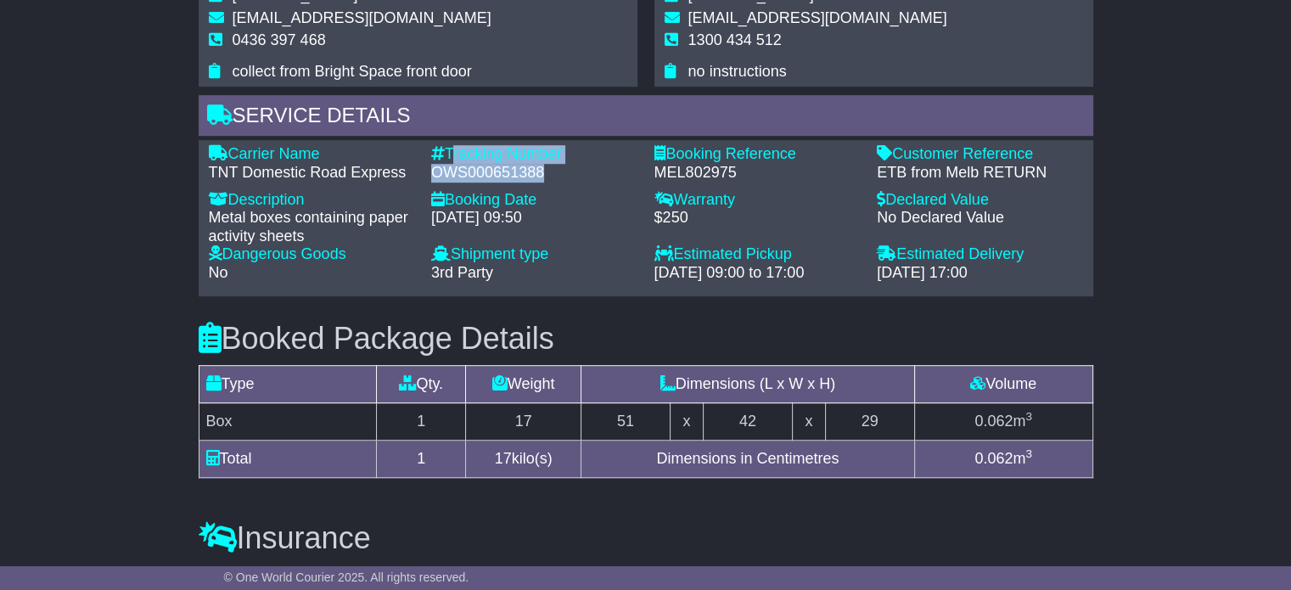
drag, startPoint x: 530, startPoint y: 166, endPoint x: 450, endPoint y: 149, distance: 81.7
click at [450, 149] on div "Tracking Number - OWS000651388" at bounding box center [534, 163] width 223 height 36
copy div "Tracking Number - OWS000651388"
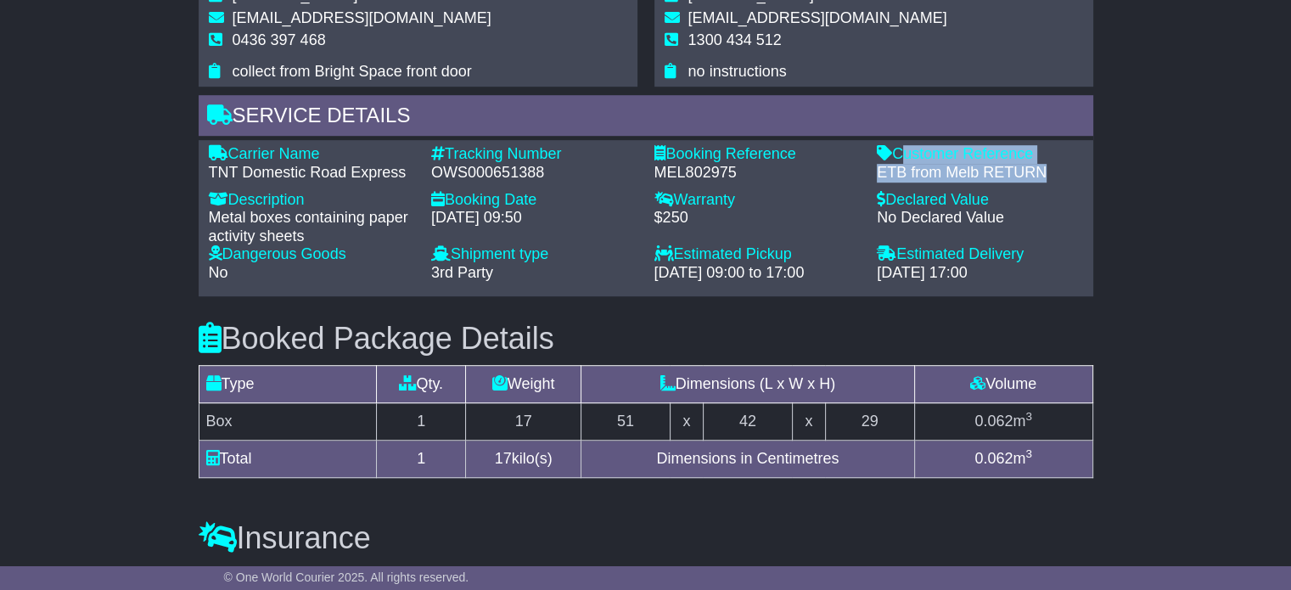
drag, startPoint x: 1050, startPoint y: 169, endPoint x: 897, endPoint y: 155, distance: 153.4
click at [897, 155] on div "Customer Reference - ETB from Melb RETURN" at bounding box center [979, 163] width 223 height 36
copy div "Customer Reference - ETB from Melb RETURN"
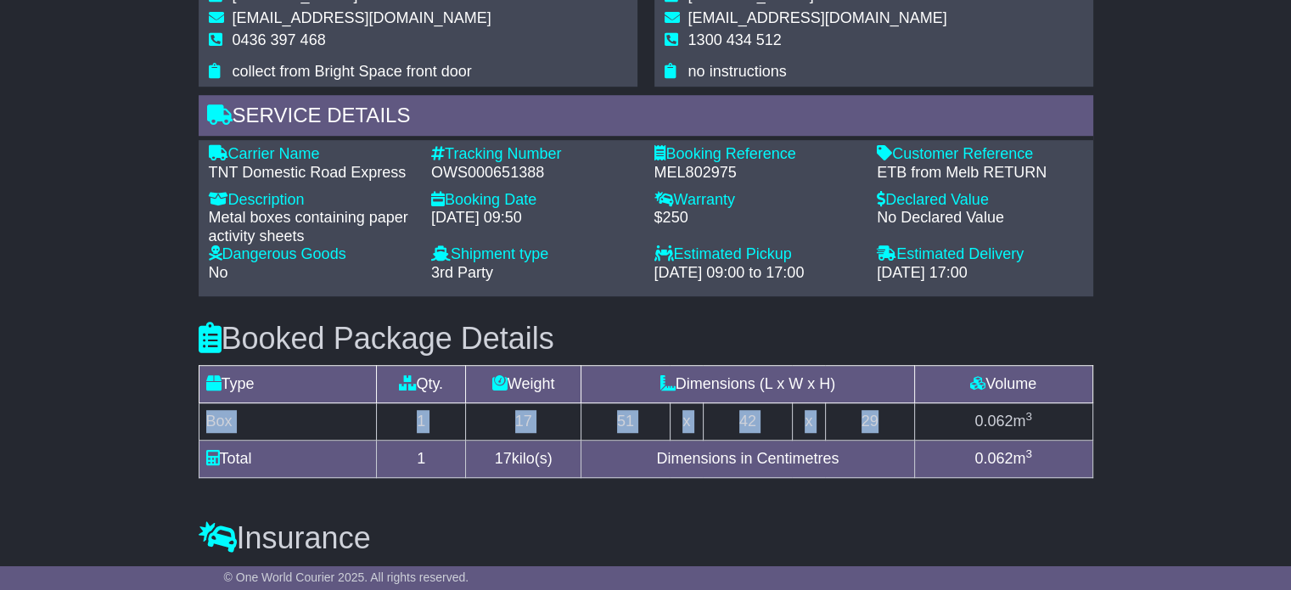
drag, startPoint x: 883, startPoint y: 412, endPoint x: 204, endPoint y: 418, distance: 679.0
click at [204, 418] on tr "Box 1 17 51 x 42 x 29 0.062 m 3" at bounding box center [646, 421] width 894 height 37
copy tr "Box 1 17 51 x 42 x 29"
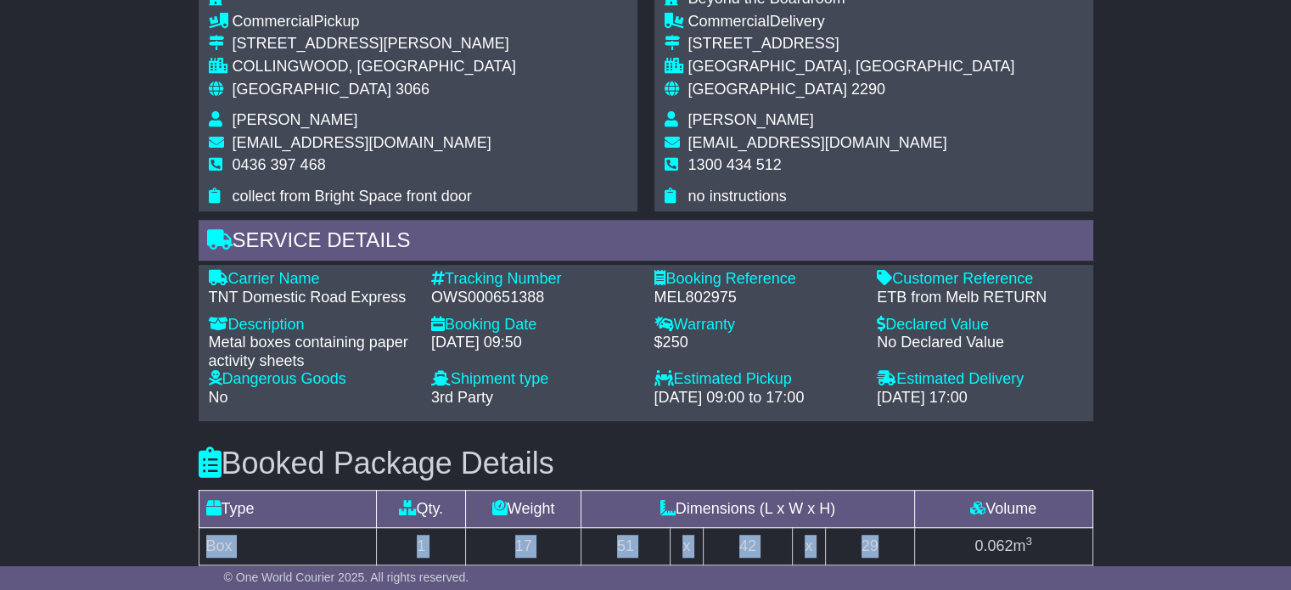
scroll to position [764, 0]
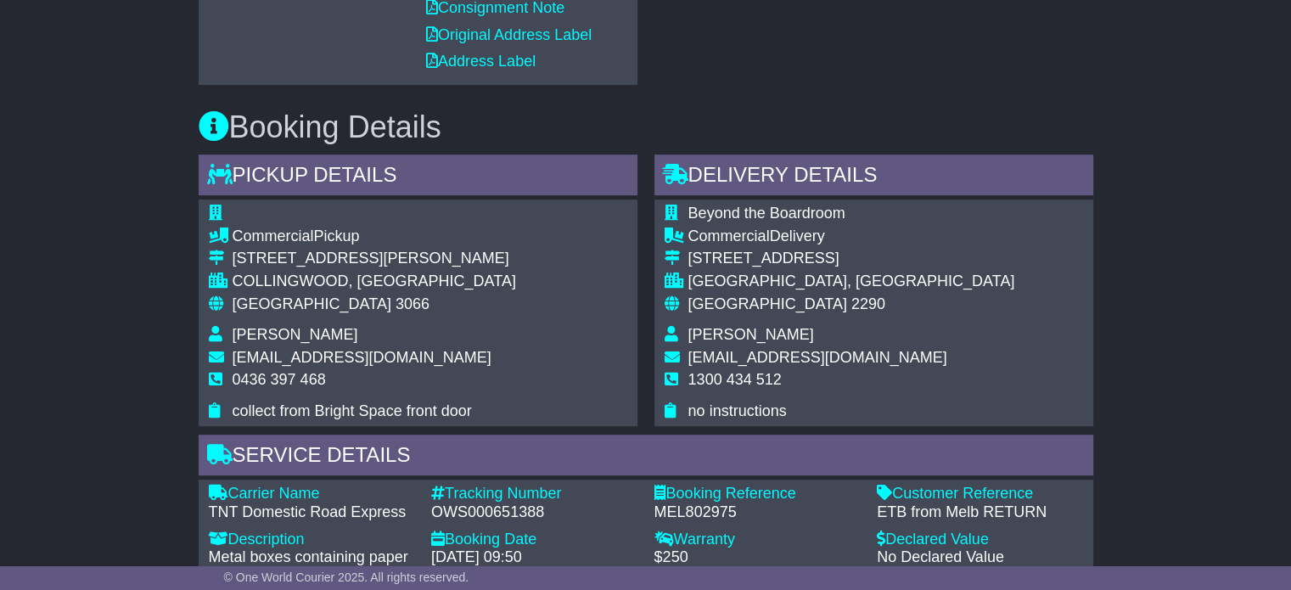
click at [723, 332] on span "Sophie Dean" at bounding box center [751, 334] width 126 height 17
copy tbody "Sophie Dean"
click at [759, 379] on span "1300 434 512" at bounding box center [734, 379] width 93 height 17
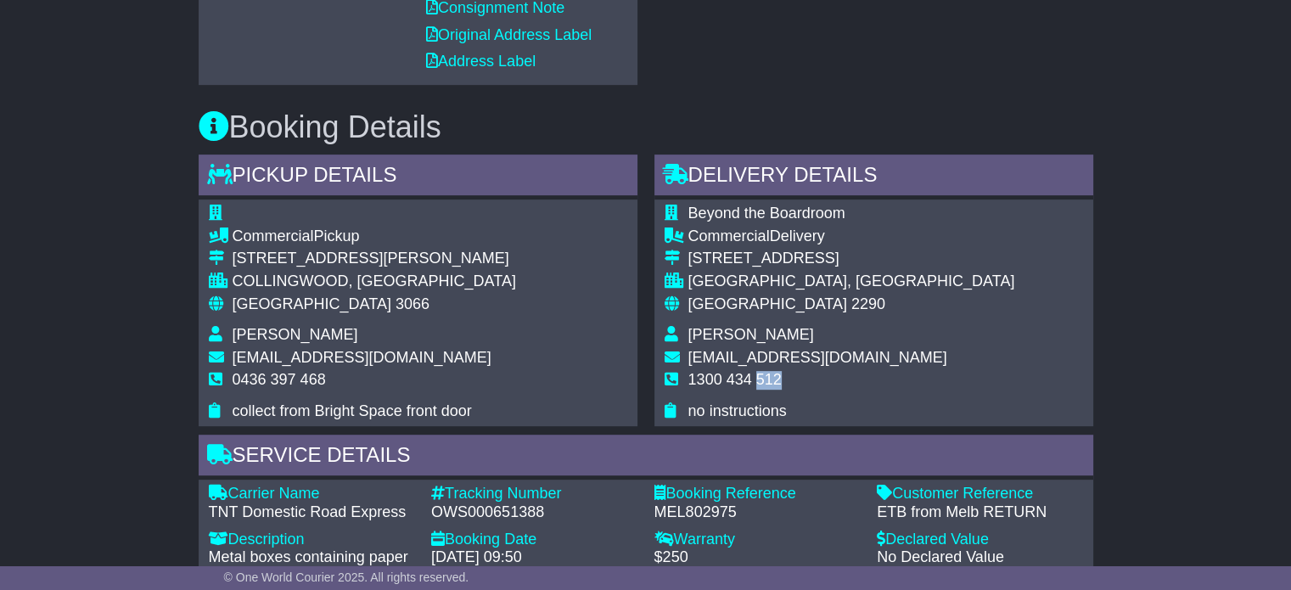
click at [759, 379] on span "1300 434 512" at bounding box center [734, 379] width 93 height 17
click at [396, 298] on span "3066" at bounding box center [413, 303] width 34 height 17
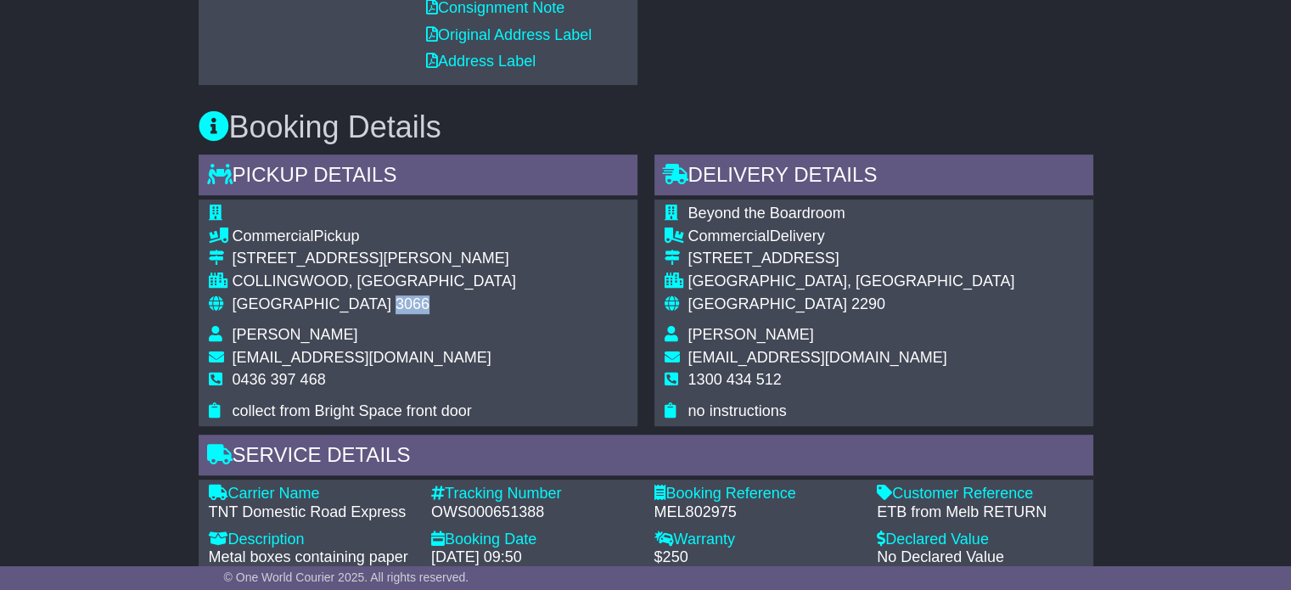
click at [396, 298] on span "3066" at bounding box center [413, 303] width 34 height 17
copy tbody "Australia 3066"
click at [851, 311] on span "2290" at bounding box center [868, 303] width 34 height 17
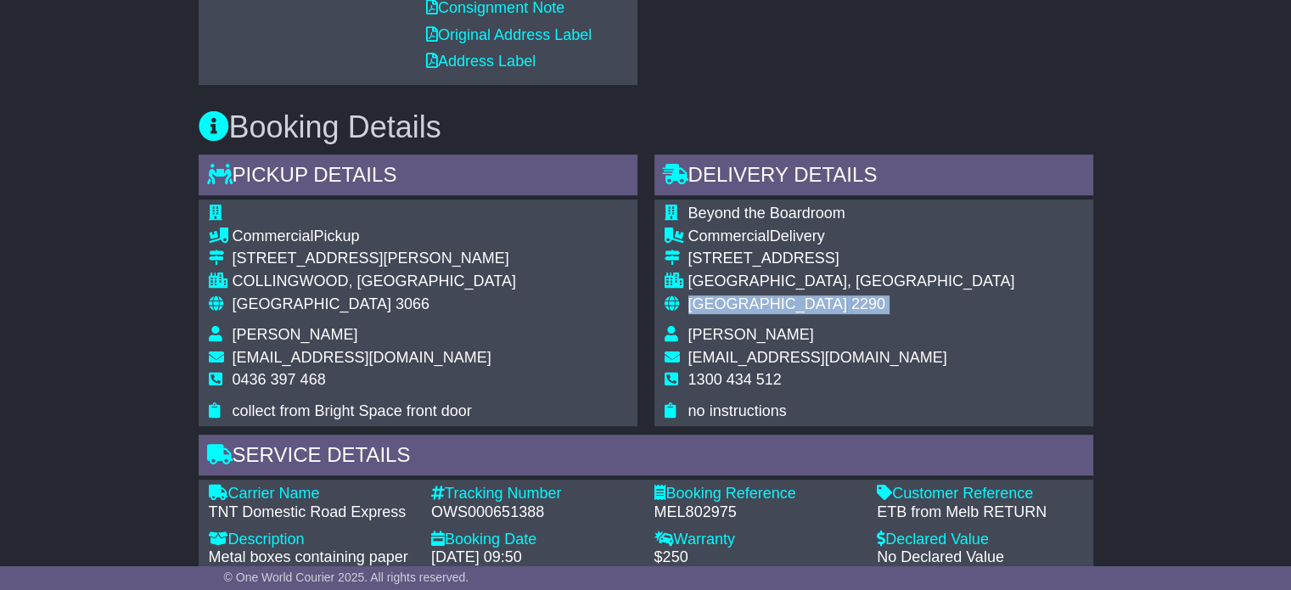
click at [851, 311] on span "2290" at bounding box center [868, 303] width 34 height 17
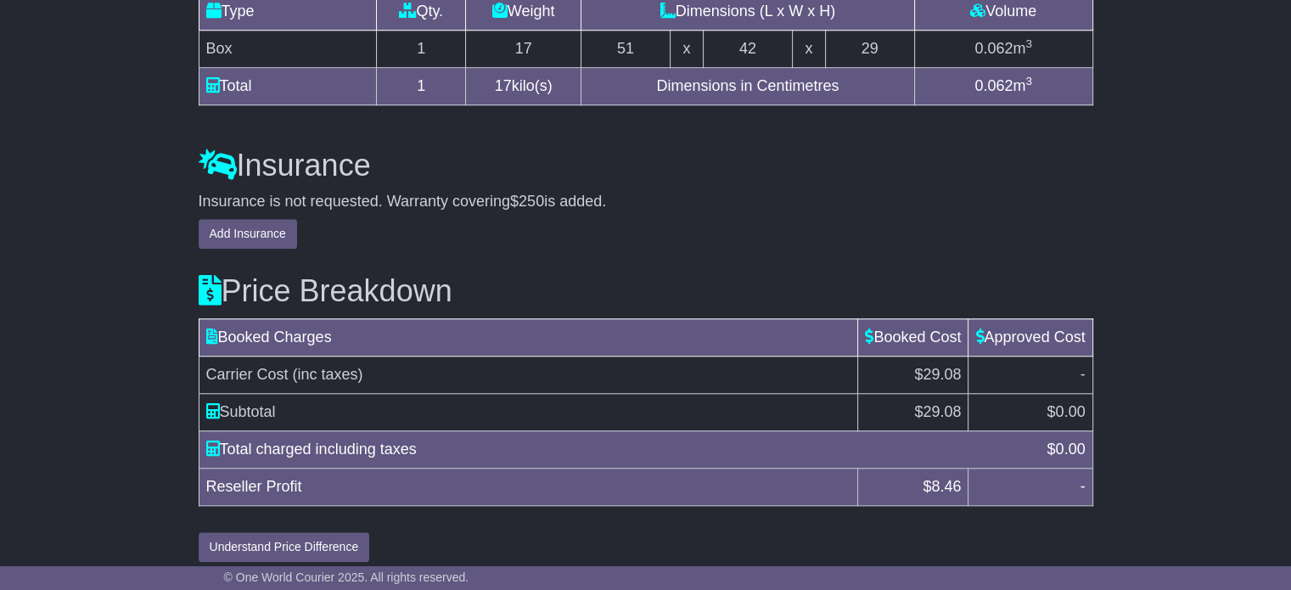
scroll to position [1486, 0]
